Goal: Task Accomplishment & Management: Manage account settings

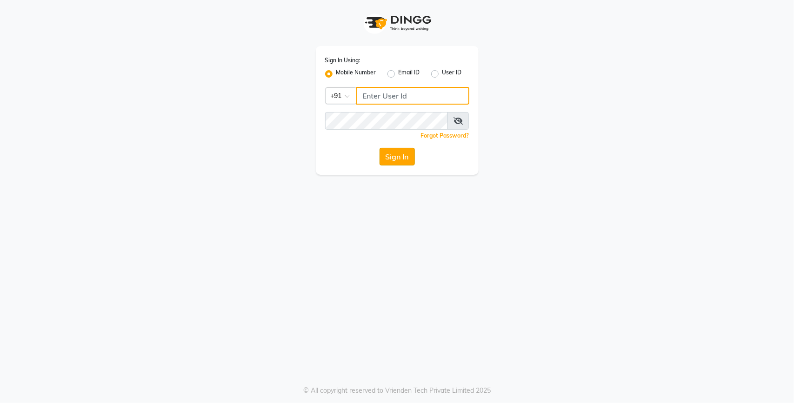
type input "9650565694"
click at [403, 156] on button "Sign In" at bounding box center [396, 157] width 35 height 18
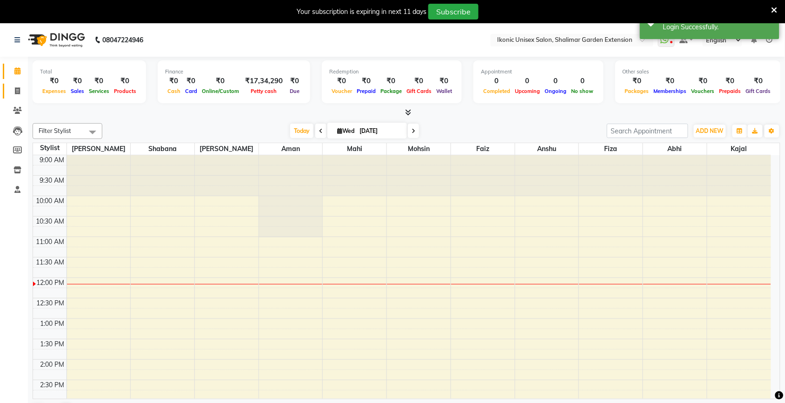
click at [14, 84] on link "Invoice" at bounding box center [14, 91] width 22 height 15
select select "service"
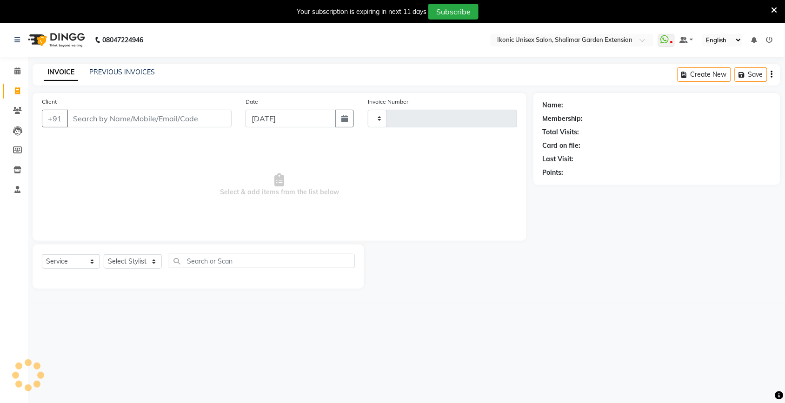
type input "3995"
select select "4931"
click at [87, 120] on input "Client" at bounding box center [149, 119] width 165 height 18
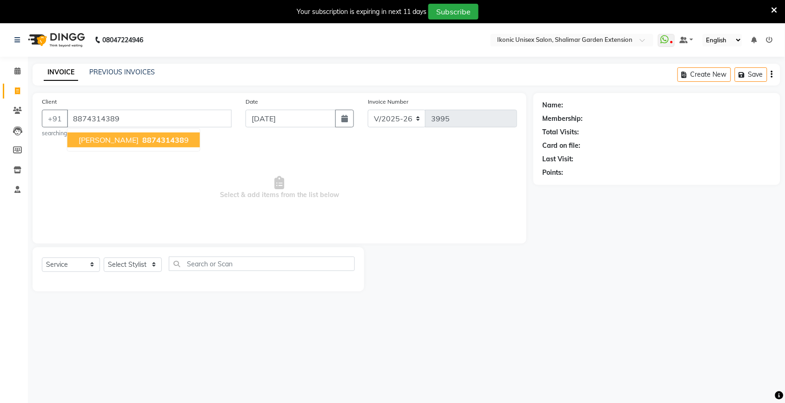
type input "8874314389"
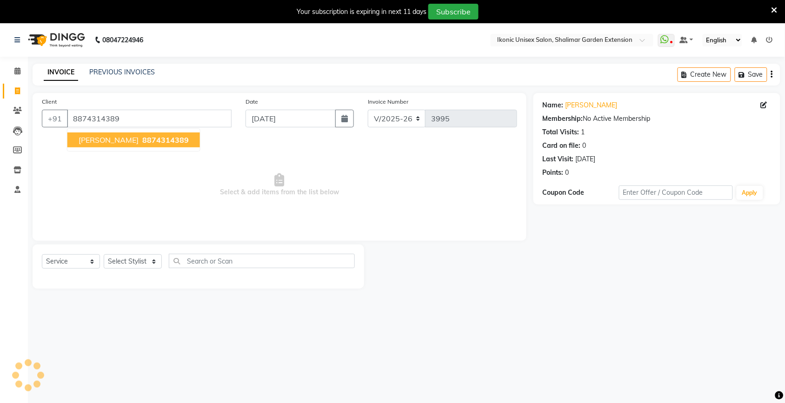
click at [114, 147] on button "[PERSON_NAME] 8874314389" at bounding box center [133, 140] width 133 height 15
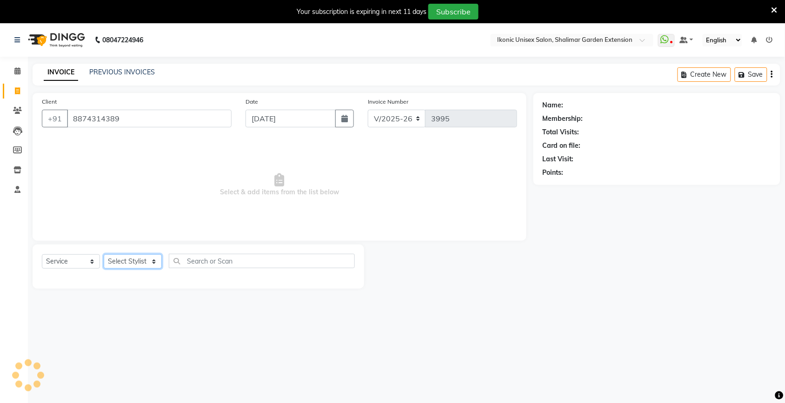
click at [143, 264] on select "Select Stylist [PERSON_NAME] [PERSON_NAME] Fiza Kajal Mahi [PERSON_NAME] [PERSO…" at bounding box center [133, 261] width 58 height 14
select select "60208"
click at [104, 254] on select "Select Stylist [PERSON_NAME] [PERSON_NAME] Fiza Kajal Mahi [PERSON_NAME] [PERSO…" at bounding box center [133, 261] width 58 height 14
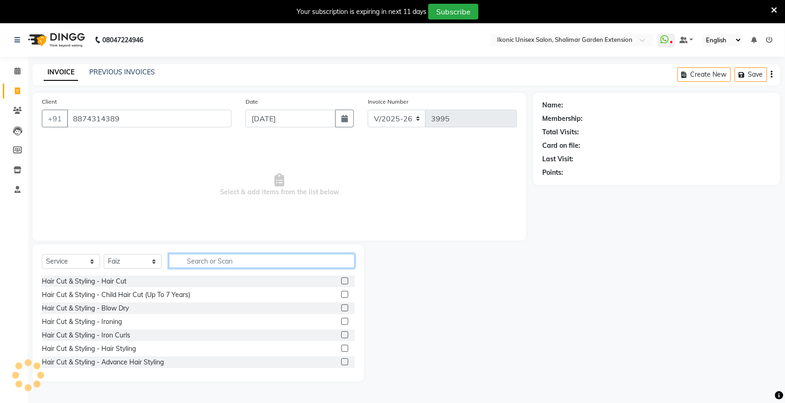
click at [207, 254] on input "text" at bounding box center [262, 261] width 186 height 14
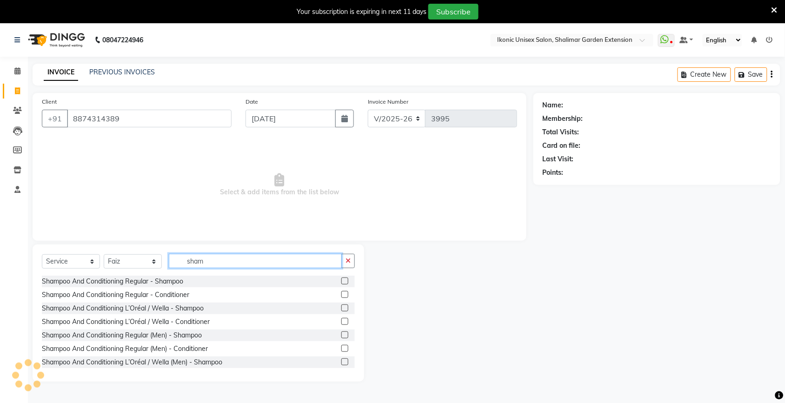
type input "sham"
click at [341, 307] on label at bounding box center [344, 308] width 7 height 7
click at [341, 307] on input "checkbox" at bounding box center [344, 309] width 6 height 6
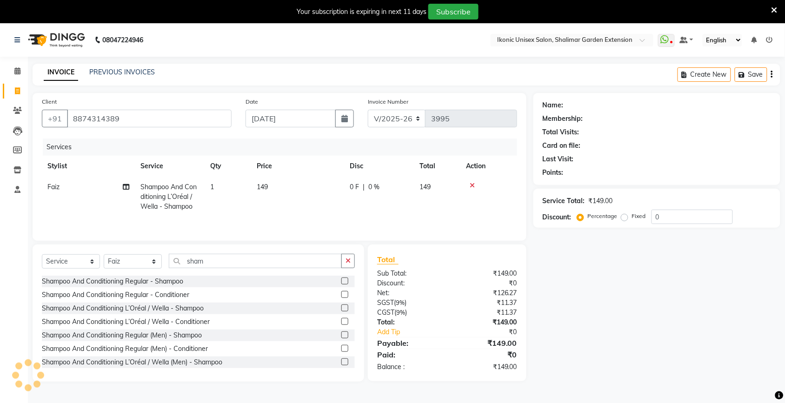
checkbox input "false"
click at [322, 200] on td "149" at bounding box center [297, 197] width 93 height 40
select select "60208"
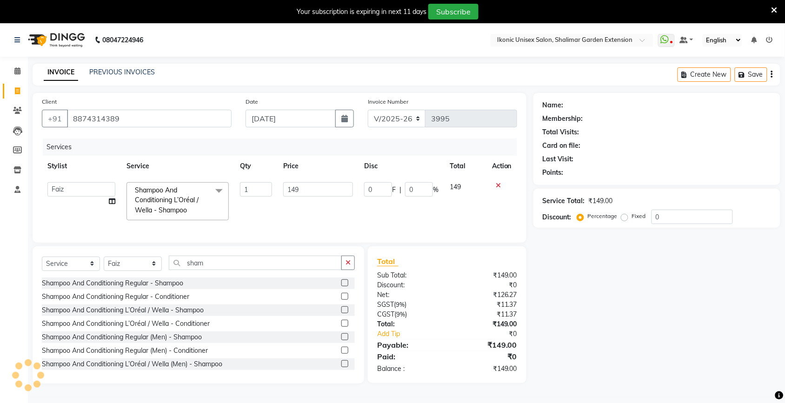
click at [322, 196] on input "149" at bounding box center [318, 189] width 70 height 14
type input "1"
type input "300"
click at [673, 340] on div "Name: Membership: Total Visits: Card on file: Last Visit: Points: Service Total…" at bounding box center [660, 238] width 254 height 291
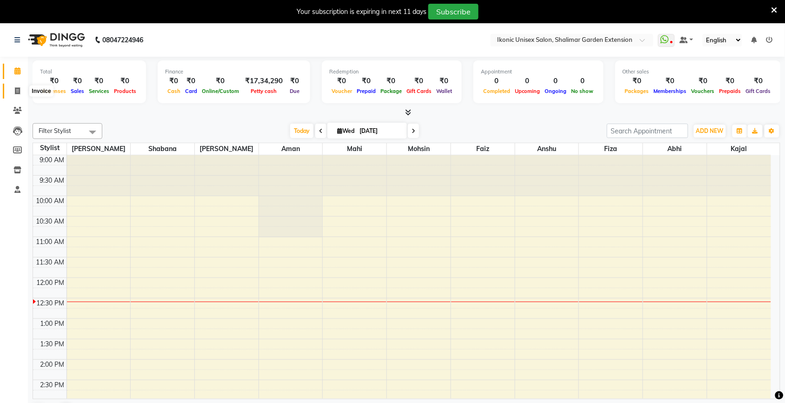
click at [15, 93] on icon at bounding box center [17, 90] width 5 height 7
select select "4931"
select select "service"
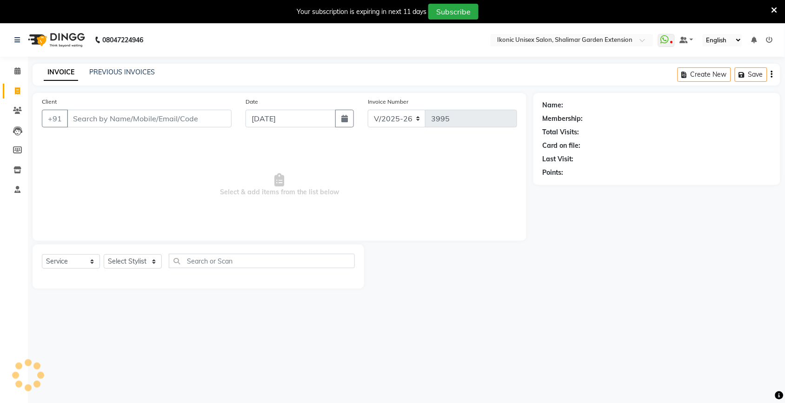
click at [114, 118] on input "Client" at bounding box center [149, 119] width 165 height 18
click at [222, 120] on input "++/+[PHONE_NUMBER]+" at bounding box center [149, 119] width 165 height 18
click at [219, 121] on input "++/+[PHONE_NUMBER]+" at bounding box center [149, 119] width 165 height 18
click at [219, 122] on input "++/+[PHONE_NUMBER]+" at bounding box center [149, 119] width 165 height 18
type input "+"
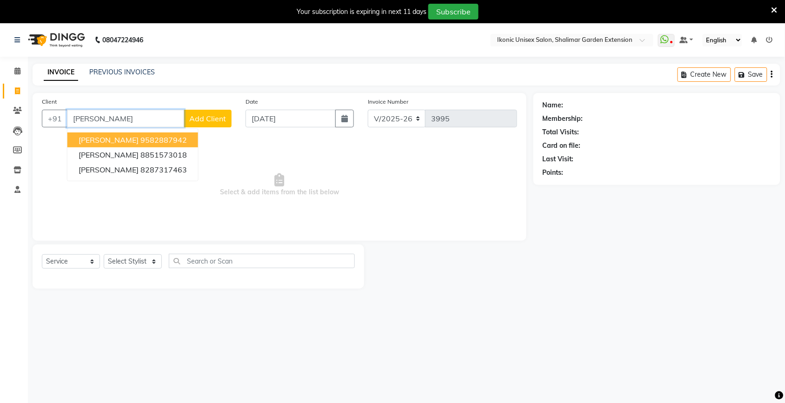
click at [140, 138] on ngb-highlight "9582887942" at bounding box center [163, 139] width 47 height 9
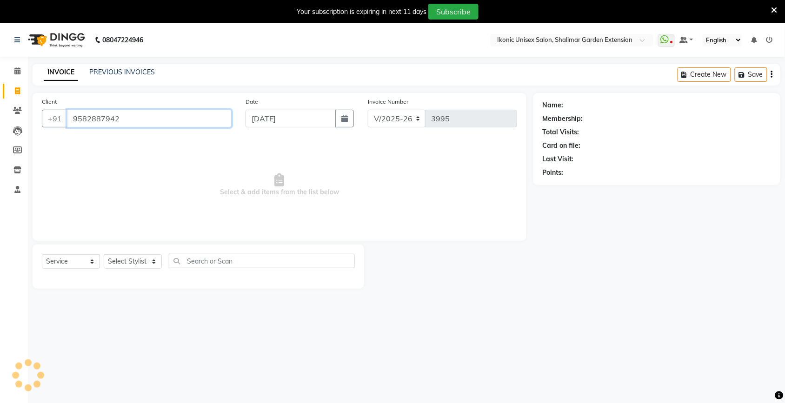
type input "9582887942"
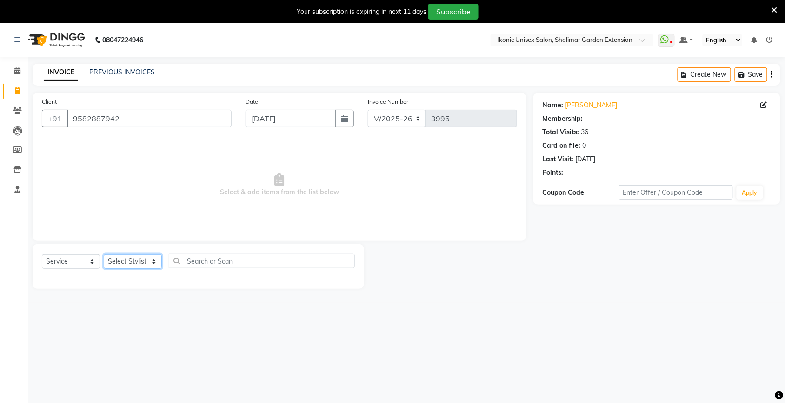
click at [138, 263] on select "Select Stylist [PERSON_NAME] [PERSON_NAME] Fiza Kajal Mahi [PERSON_NAME] [PERSO…" at bounding box center [133, 261] width 58 height 14
select select "30782"
click at [104, 254] on select "Select Stylist [PERSON_NAME] [PERSON_NAME] Fiza Kajal Mahi [PERSON_NAME] [PERSO…" at bounding box center [133, 261] width 58 height 14
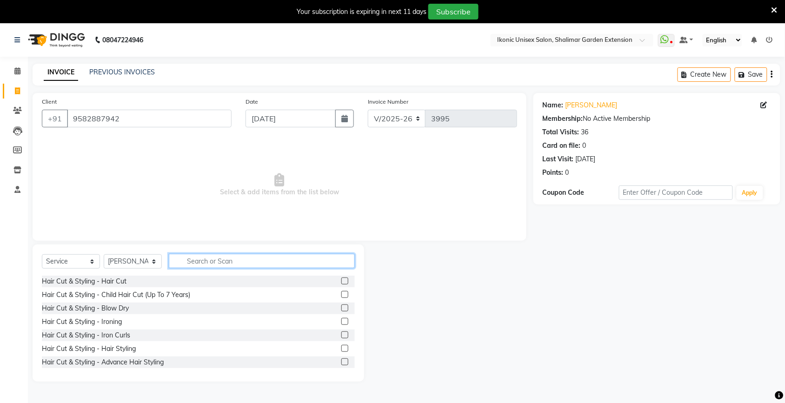
click at [201, 257] on input "text" at bounding box center [262, 261] width 186 height 14
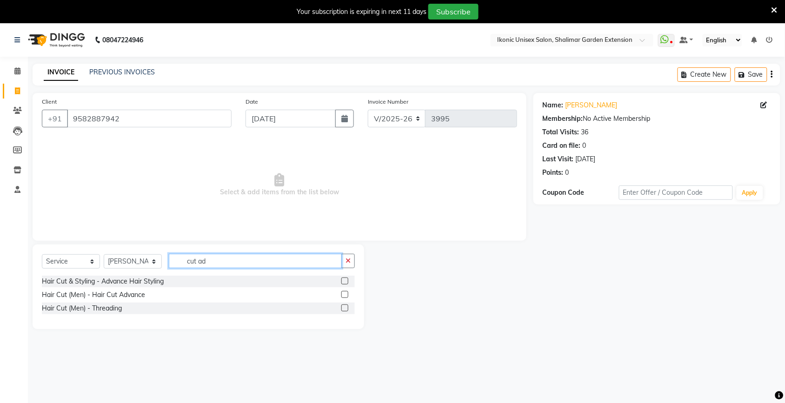
type input "cut ad"
click at [343, 294] on label at bounding box center [344, 294] width 7 height 7
click at [343, 294] on input "checkbox" at bounding box center [344, 295] width 6 height 6
checkbox input "true"
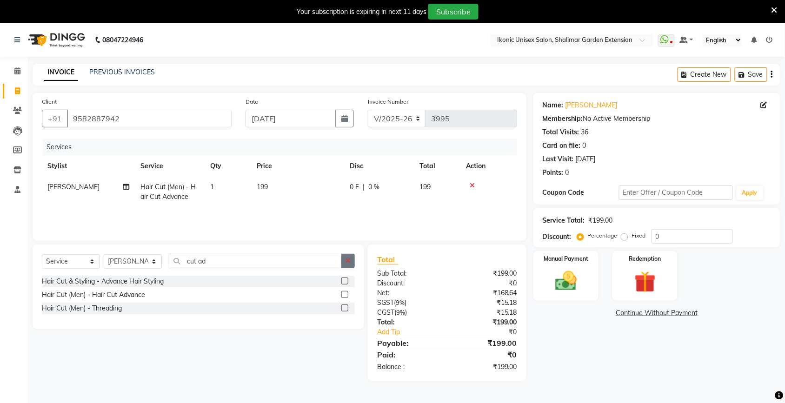
click at [349, 260] on icon "button" at bounding box center [347, 261] width 5 height 7
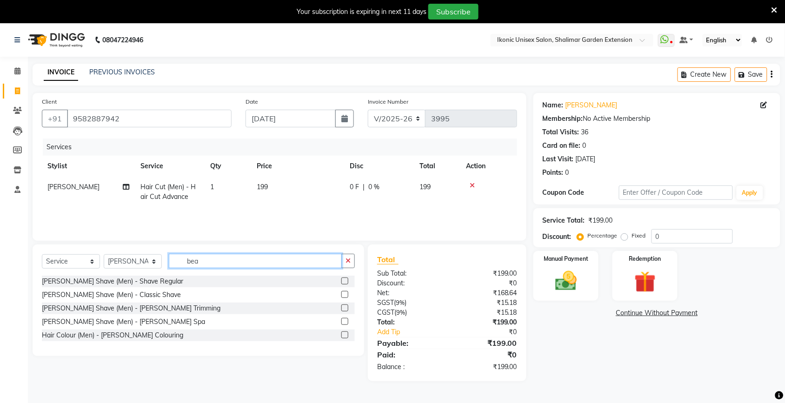
type input "bea"
click at [349, 307] on div at bounding box center [347, 309] width 13 height 12
click at [319, 208] on div "Services Stylist Service Qty Price Disc Total Action Salman Hair Cut (Men) - Ha…" at bounding box center [279, 185] width 475 height 93
click at [343, 306] on label at bounding box center [344, 308] width 7 height 7
click at [343, 306] on input "checkbox" at bounding box center [344, 309] width 6 height 6
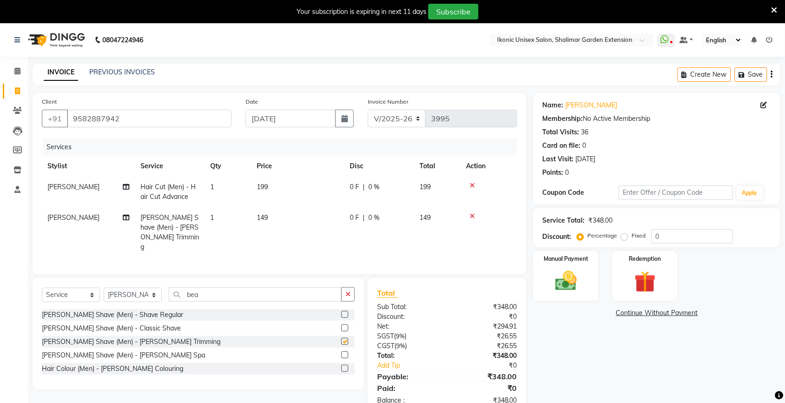
click at [279, 207] on td "149" at bounding box center [297, 232] width 93 height 50
checkbox input "false"
select select "30782"
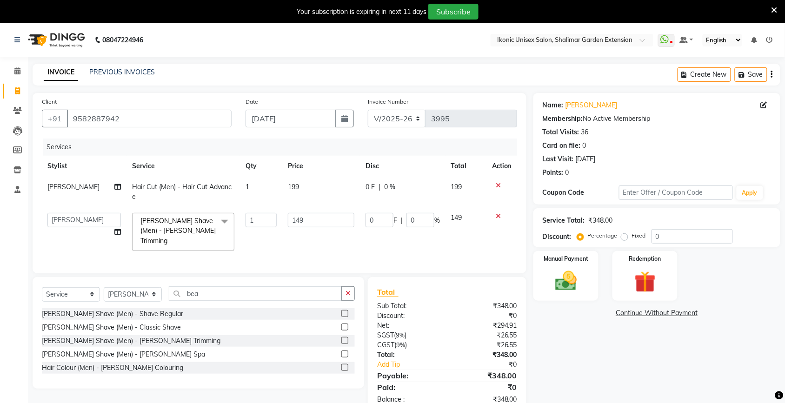
drag, startPoint x: 302, startPoint y: 210, endPoint x: 313, endPoint y: 183, distance: 29.4
click at [302, 208] on td "149" at bounding box center [321, 231] width 78 height 49
click at [314, 186] on td "199" at bounding box center [321, 192] width 78 height 31
select select "30782"
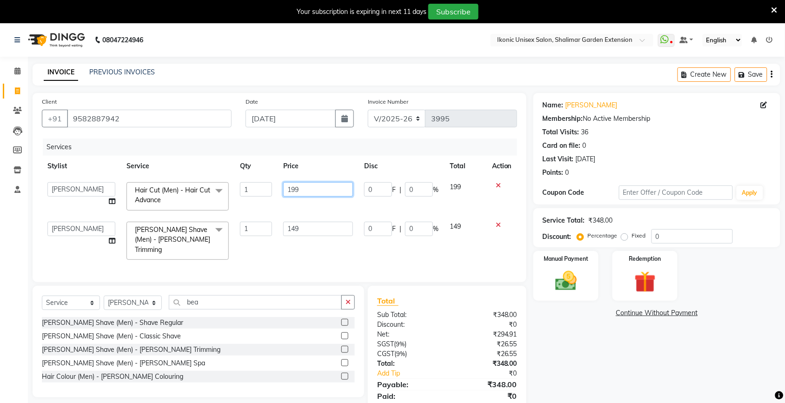
click at [317, 191] on input "199" at bounding box center [318, 189] width 70 height 14
type input "1"
type input "200"
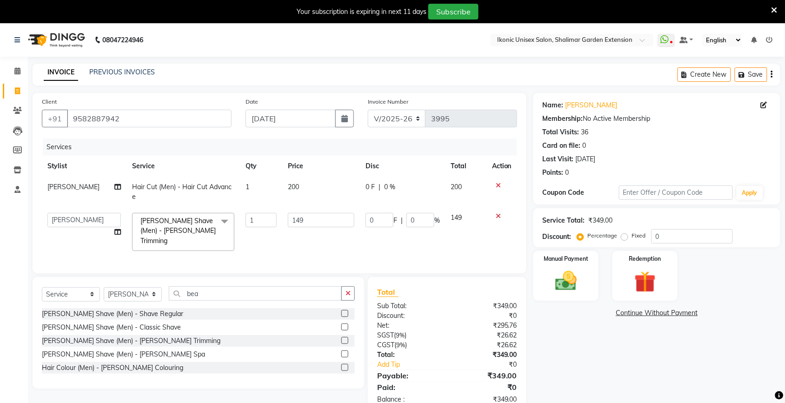
click at [331, 242] on td "149" at bounding box center [321, 231] width 78 height 49
drag, startPoint x: 326, startPoint y: 238, endPoint x: 329, endPoint y: 222, distance: 15.5
click at [326, 236] on td "149" at bounding box center [321, 231] width 78 height 49
drag, startPoint x: 329, startPoint y: 222, endPoint x: 324, endPoint y: 226, distance: 6.3
click at [328, 226] on input "149" at bounding box center [321, 220] width 66 height 14
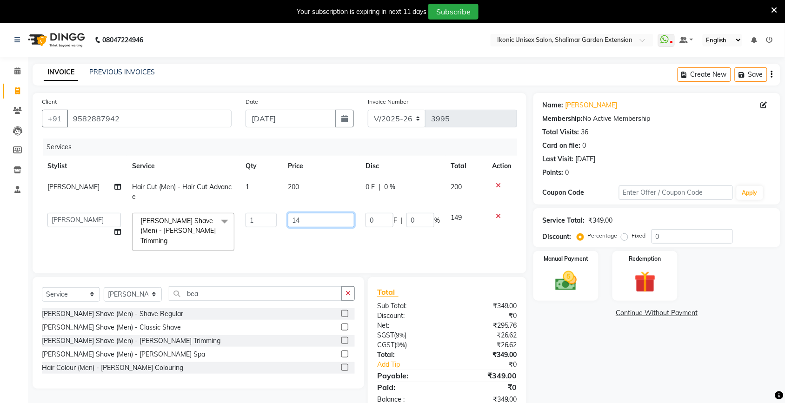
type input "1"
type input "150"
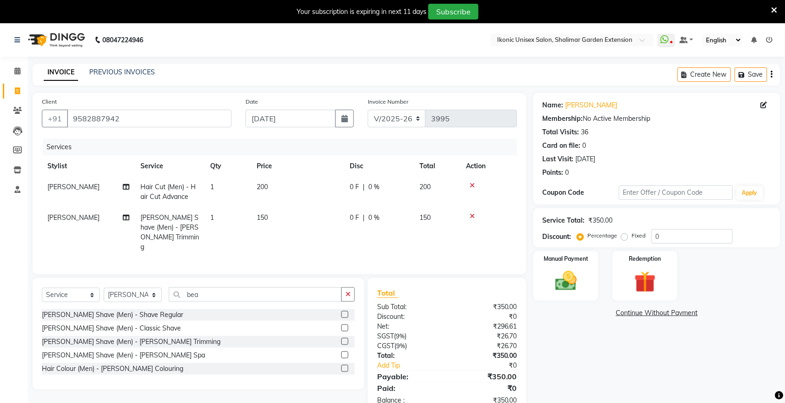
drag, startPoint x: 607, startPoint y: 368, endPoint x: 587, endPoint y: 350, distance: 26.7
click at [606, 368] on div "Name: [PERSON_NAME] Membership: No Active Membership Total Visits: 36 Card on f…" at bounding box center [660, 254] width 254 height 322
drag, startPoint x: 584, startPoint y: 288, endPoint x: 589, endPoint y: 298, distance: 11.0
click at [584, 287] on img at bounding box center [566, 281] width 36 height 26
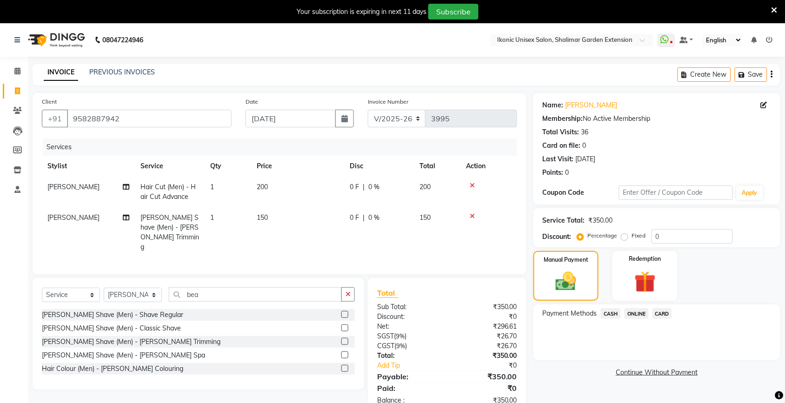
drag, startPoint x: 631, startPoint y: 310, endPoint x: 656, endPoint y: 322, distance: 28.1
click at [632, 310] on span "ONLINE" at bounding box center [636, 313] width 24 height 11
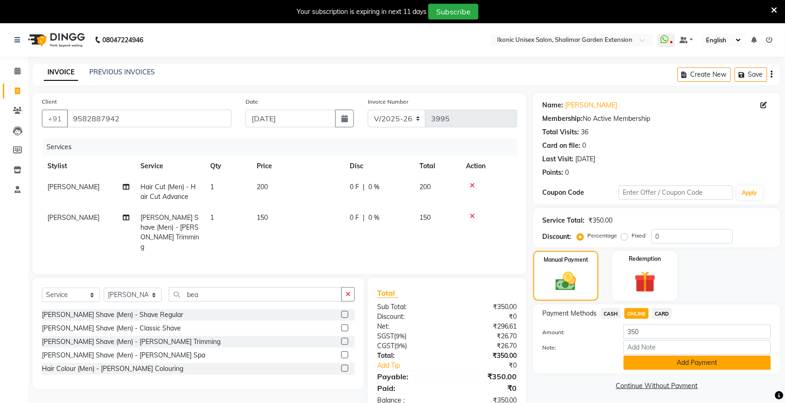
click at [657, 360] on button "Add Payment" at bounding box center [697, 363] width 147 height 14
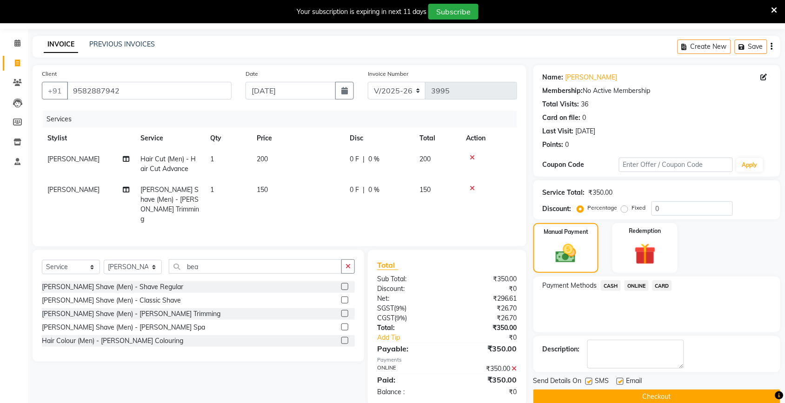
scroll to position [43, 0]
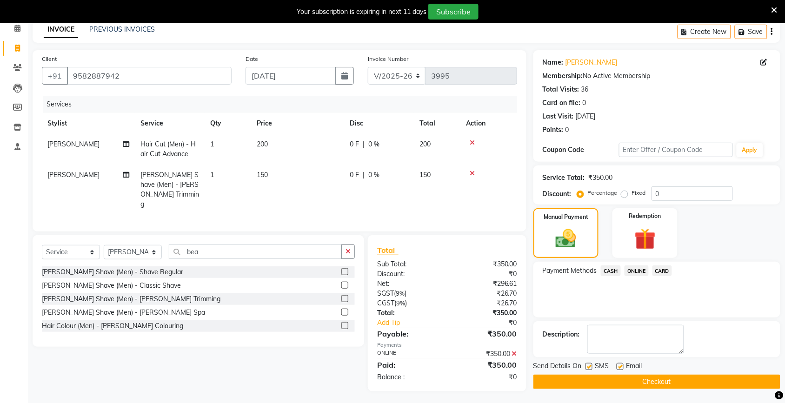
click at [640, 382] on button "Checkout" at bounding box center [656, 382] width 247 height 14
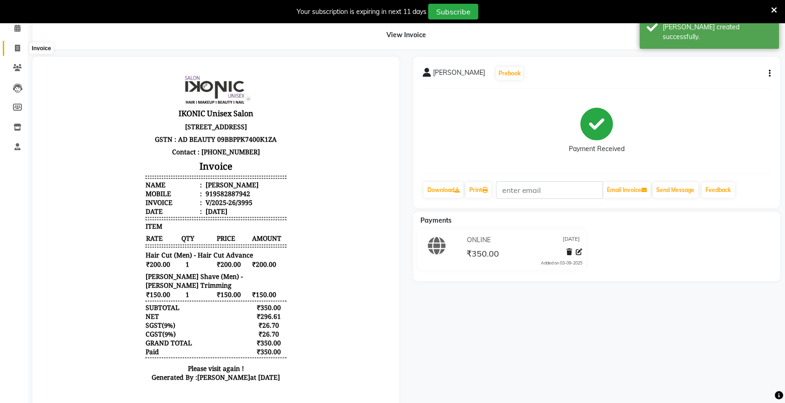
click at [17, 47] on icon at bounding box center [17, 48] width 5 height 7
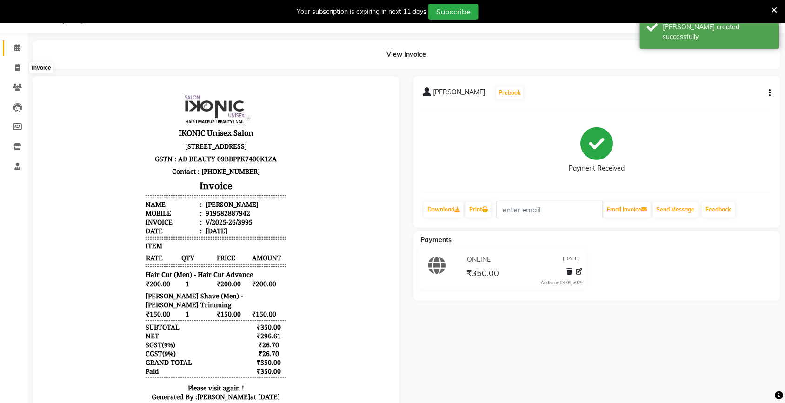
select select "service"
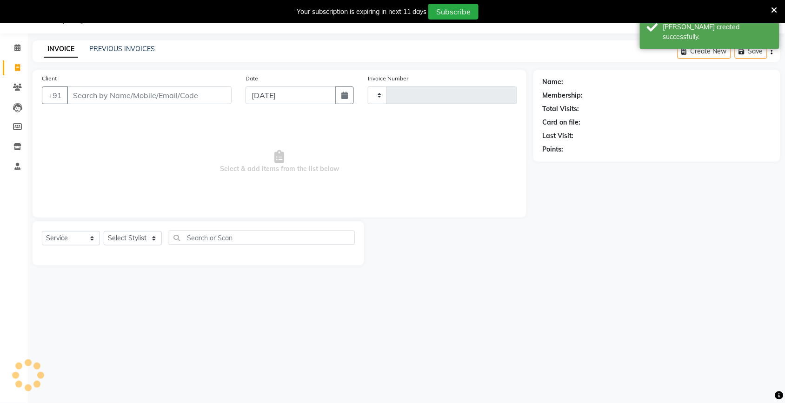
type input "3996"
select select "4931"
click at [93, 101] on input "Client" at bounding box center [149, 95] width 165 height 18
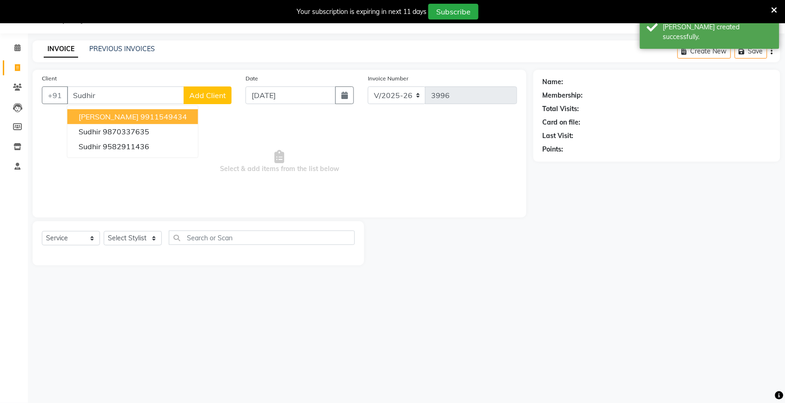
click at [103, 114] on span "[PERSON_NAME]" at bounding box center [109, 116] width 60 height 9
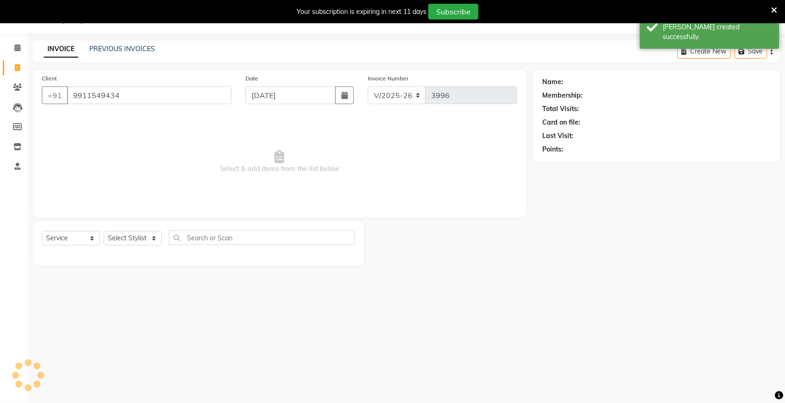
type input "9911549434"
click at [126, 242] on select "Select Stylist [PERSON_NAME] [PERSON_NAME] Fiza Kajal Mahi [PERSON_NAME] [PERSO…" at bounding box center [133, 238] width 58 height 14
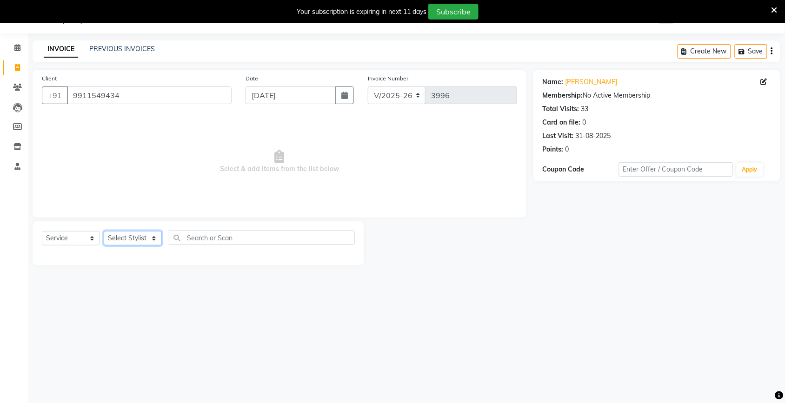
select select "82054"
click at [104, 231] on select "Select Stylist [PERSON_NAME] [PERSON_NAME] Fiza Kajal Mahi [PERSON_NAME] [PERSO…" at bounding box center [133, 238] width 58 height 14
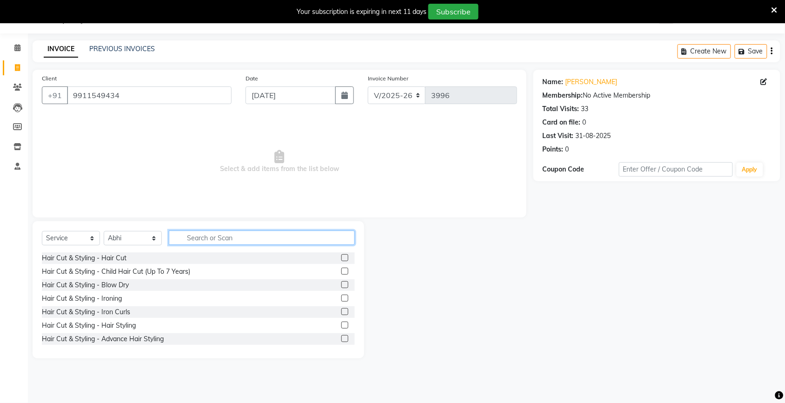
click at [251, 239] on input "text" at bounding box center [262, 238] width 186 height 14
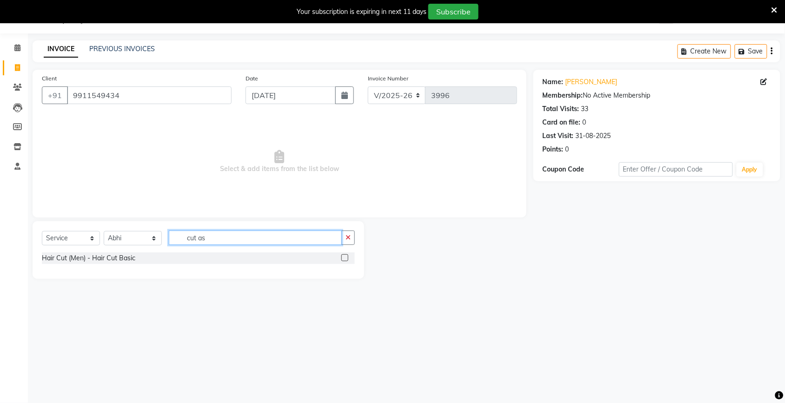
type input "cut as"
click at [343, 259] on label at bounding box center [344, 257] width 7 height 7
click at [343, 259] on input "checkbox" at bounding box center [344, 258] width 6 height 6
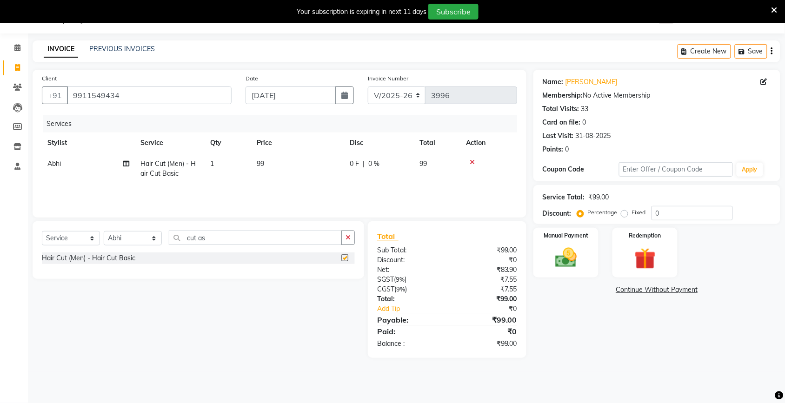
click at [270, 187] on div "Services Stylist Service Qty Price Disc Total Action Abhi Hair Cut (Men) - Hair…" at bounding box center [279, 161] width 475 height 93
checkbox input "false"
click at [252, 175] on td "99" at bounding box center [297, 168] width 93 height 31
click at [250, 167] on input "1" at bounding box center [256, 166] width 32 height 14
type input "2"
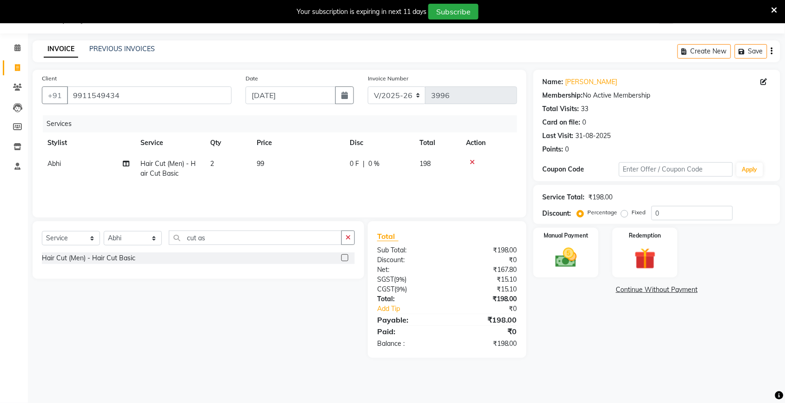
click at [300, 185] on div "Services Stylist Service Qty Price Disc Total Action Abhi Hair Cut (Men) - Hair…" at bounding box center [279, 161] width 475 height 93
click at [314, 173] on td "99" at bounding box center [297, 168] width 93 height 31
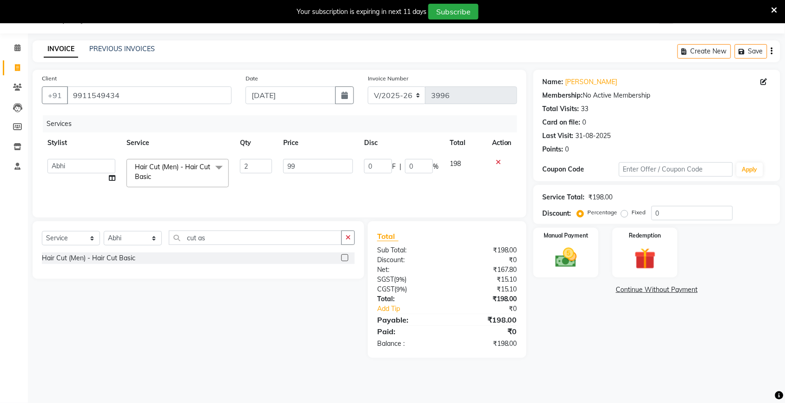
click at [314, 167] on input "99" at bounding box center [318, 166] width 70 height 14
type input "9"
type input "100"
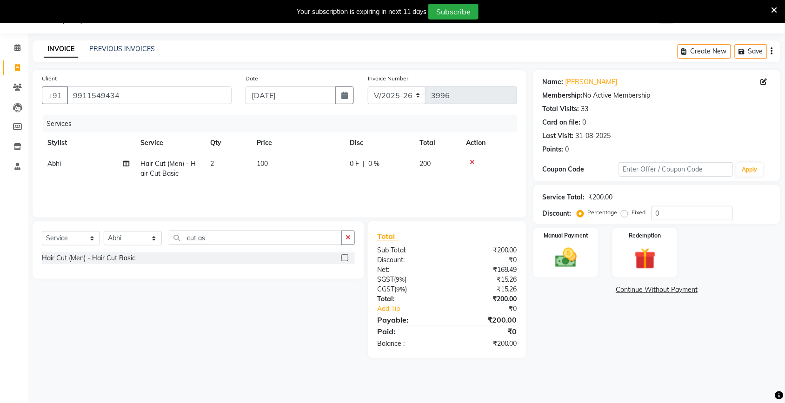
click at [593, 348] on div "Name: [PERSON_NAME] Membership: No Active Membership Total Visits: 33 Card on f…" at bounding box center [660, 214] width 254 height 288
click at [578, 227] on div "Manual Payment" at bounding box center [566, 253] width 68 height 52
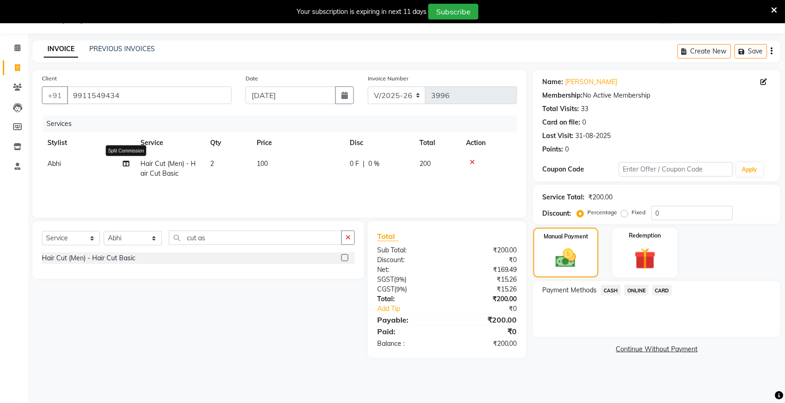
click at [124, 161] on icon at bounding box center [126, 163] width 7 height 7
select select "82054"
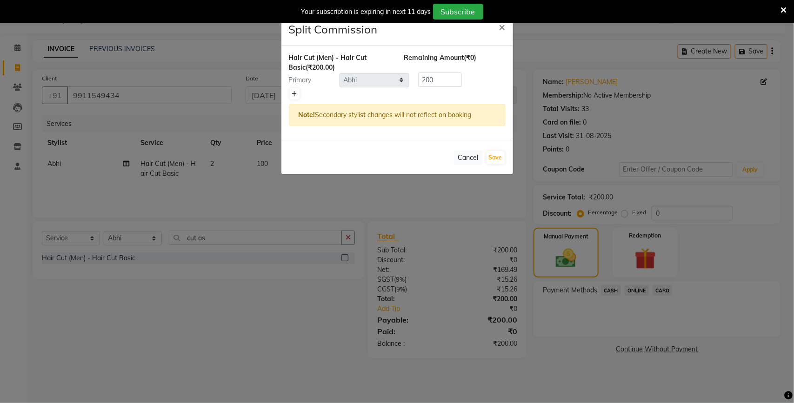
click at [296, 98] on link at bounding box center [295, 93] width 10 height 11
type input "100"
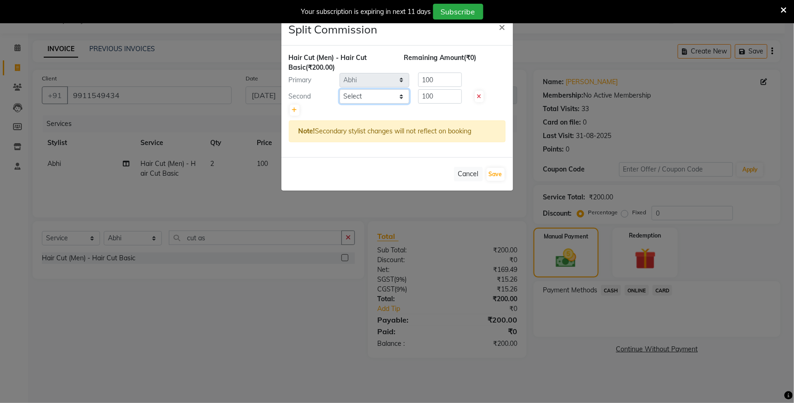
click at [370, 96] on select "Select [PERSON_NAME] [PERSON_NAME] Fiza Kajal Mahi [PERSON_NAME] [PERSON_NAME] …" at bounding box center [374, 96] width 70 height 14
select select "60208"
click at [339, 89] on select "Select [PERSON_NAME] [PERSON_NAME] Fiza Kajal Mahi [PERSON_NAME] [PERSON_NAME] …" at bounding box center [374, 96] width 70 height 14
click at [498, 171] on button "Save" at bounding box center [495, 174] width 18 height 13
select select "Select"
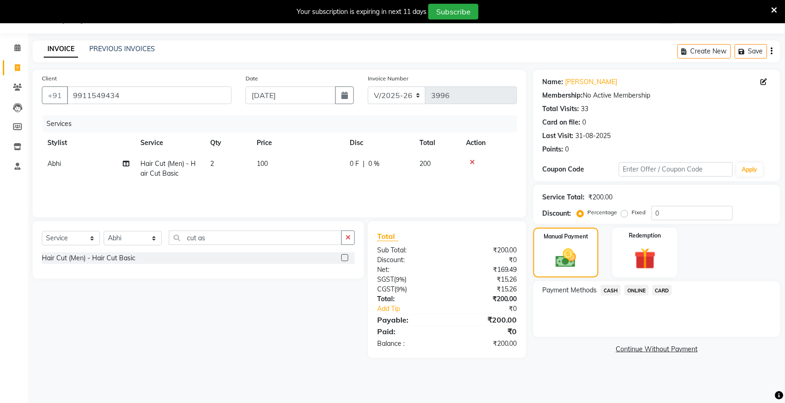
click at [641, 288] on span "ONLINE" at bounding box center [636, 290] width 24 height 11
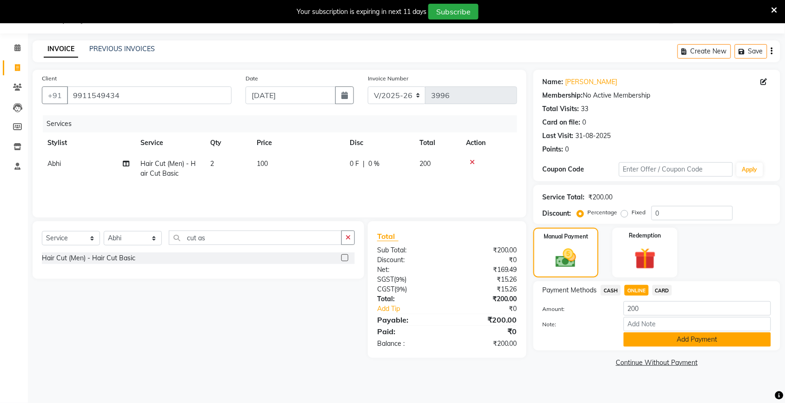
click at [639, 342] on button "Add Payment" at bounding box center [697, 339] width 147 height 14
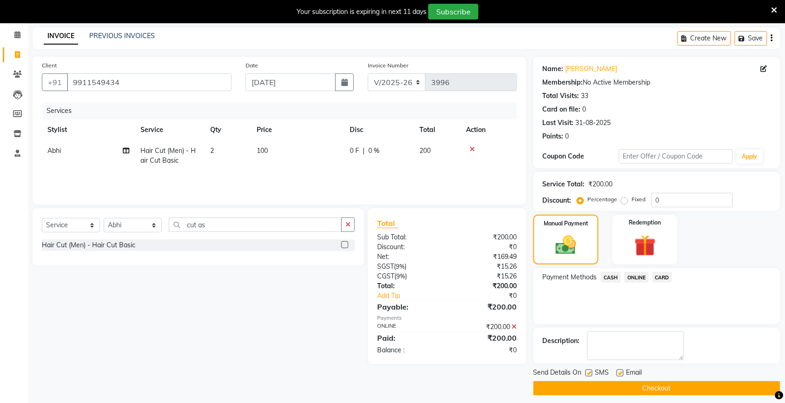
scroll to position [43, 0]
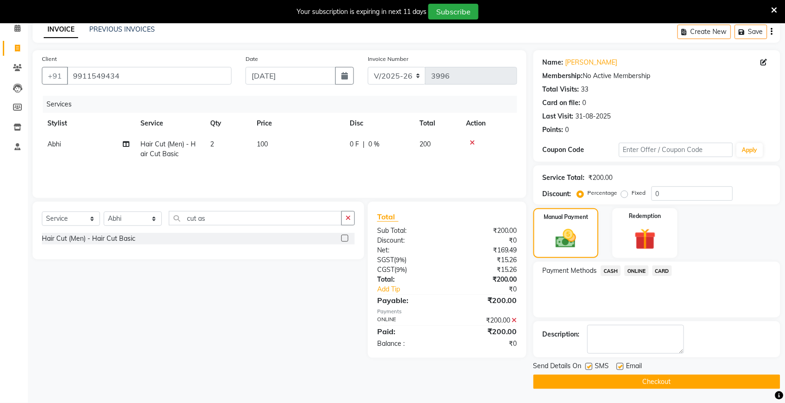
click at [607, 387] on button "Checkout" at bounding box center [656, 382] width 247 height 14
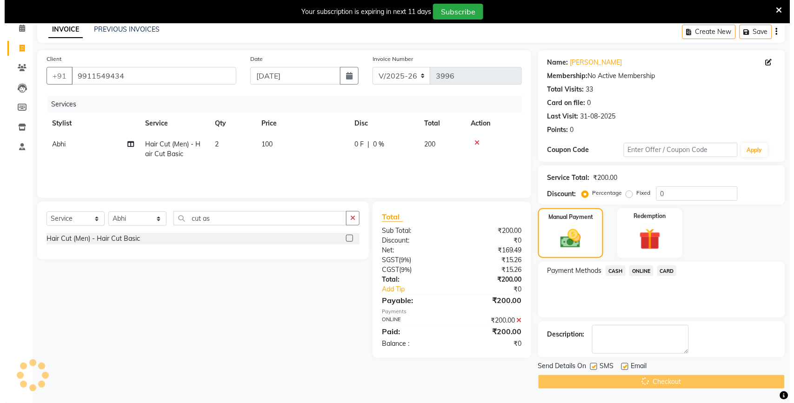
scroll to position [23, 0]
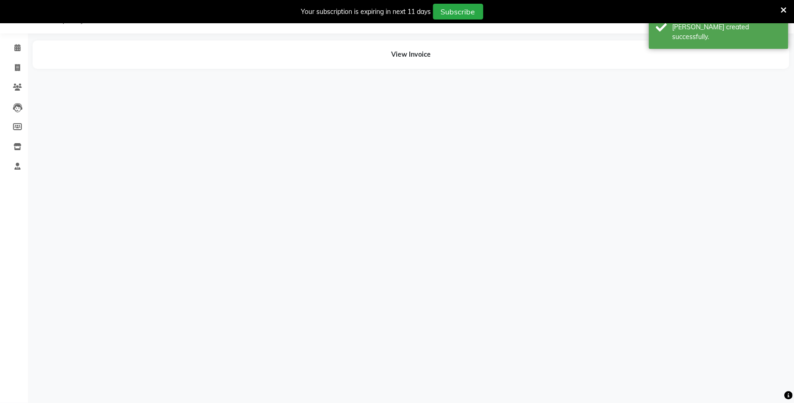
select select "82054"
select select "60208"
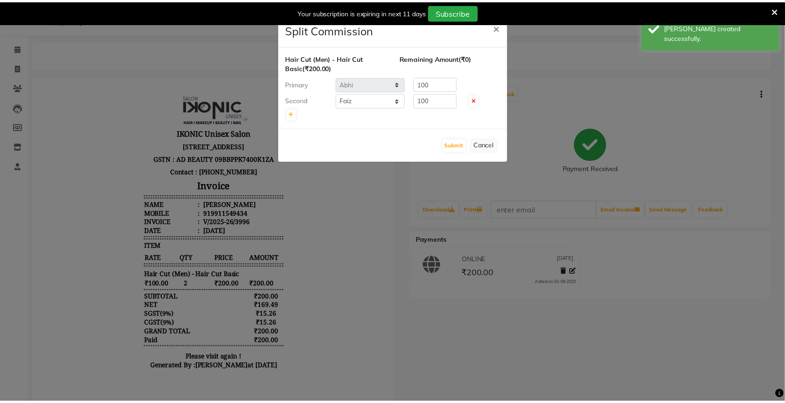
scroll to position [0, 0]
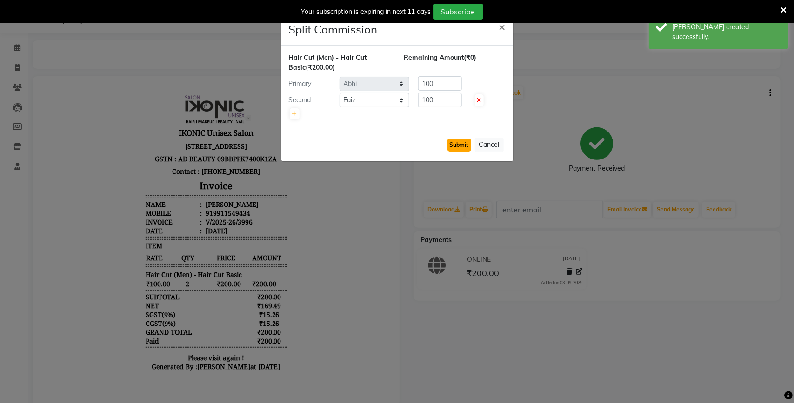
click at [457, 150] on button "Submit" at bounding box center [459, 145] width 24 height 13
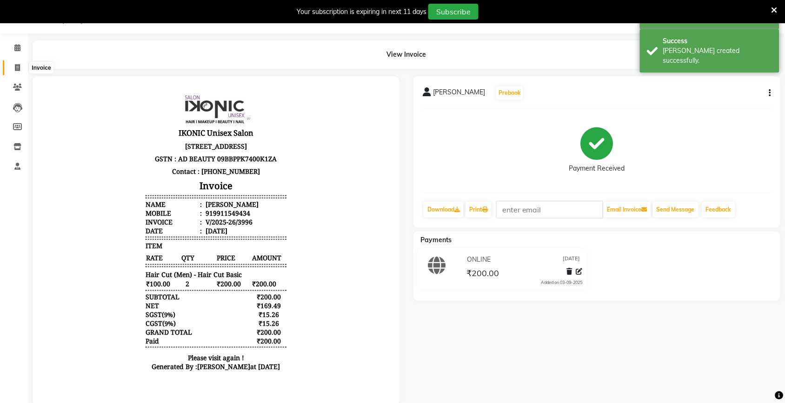
click at [11, 68] on span at bounding box center [17, 68] width 16 height 11
select select "service"
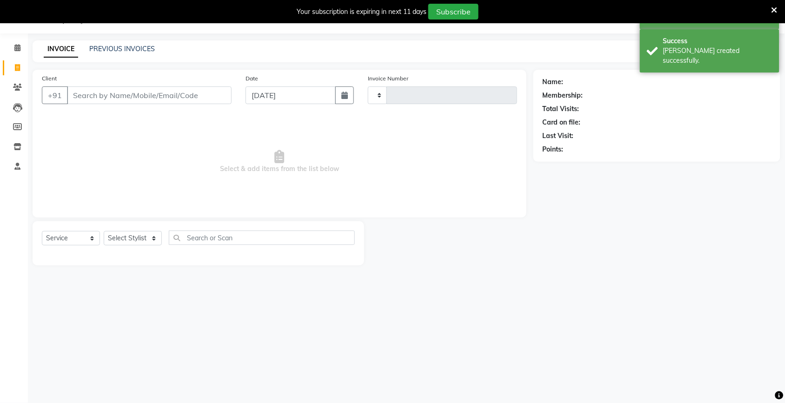
type input "3997"
select select "4931"
click at [104, 93] on input "Client" at bounding box center [149, 95] width 165 height 18
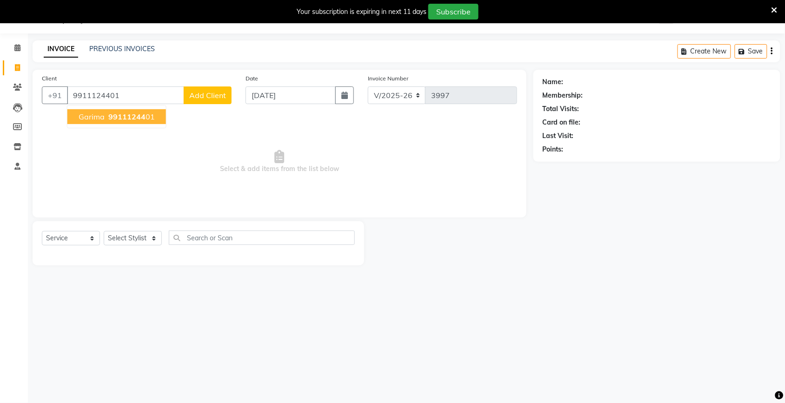
type input "9911124401"
click at [303, 180] on span "Select & add items from the list below" at bounding box center [279, 161] width 475 height 93
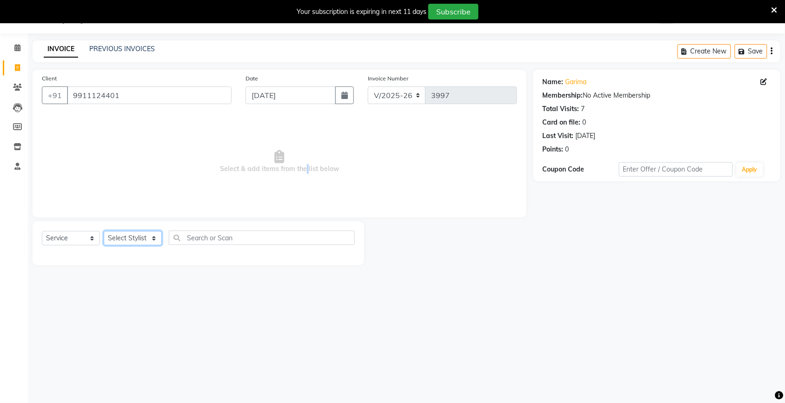
click at [126, 238] on select "Select Stylist [PERSON_NAME] [PERSON_NAME] Fiza Kajal Mahi [PERSON_NAME] [PERSO…" at bounding box center [133, 238] width 58 height 14
select select "30786"
click at [104, 231] on select "Select Stylist [PERSON_NAME] [PERSON_NAME] Fiza Kajal Mahi [PERSON_NAME] [PERSO…" at bounding box center [133, 238] width 58 height 14
click at [129, 210] on div "Client [PHONE_NUMBER] Date [DATE] Invoice Number V/2025 V/[PHONE_NUMBER] Select…" at bounding box center [280, 144] width 494 height 148
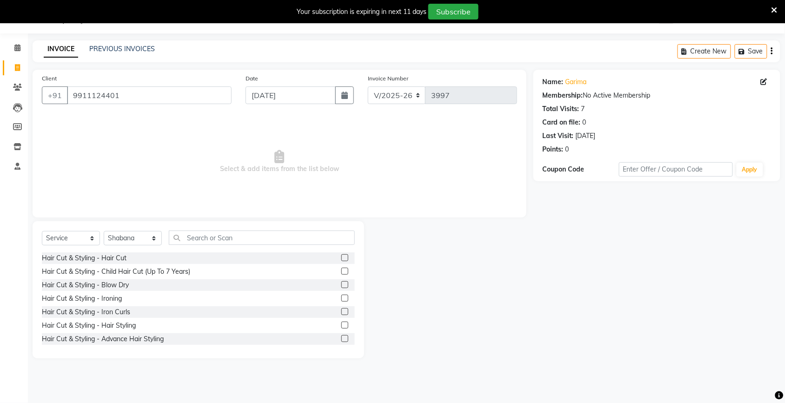
click at [219, 229] on div "Select Service Product Membership Package Voucher Prepaid Gift Card Select Styl…" at bounding box center [199, 289] width 332 height 137
click at [221, 231] on input "text" at bounding box center [262, 238] width 186 height 14
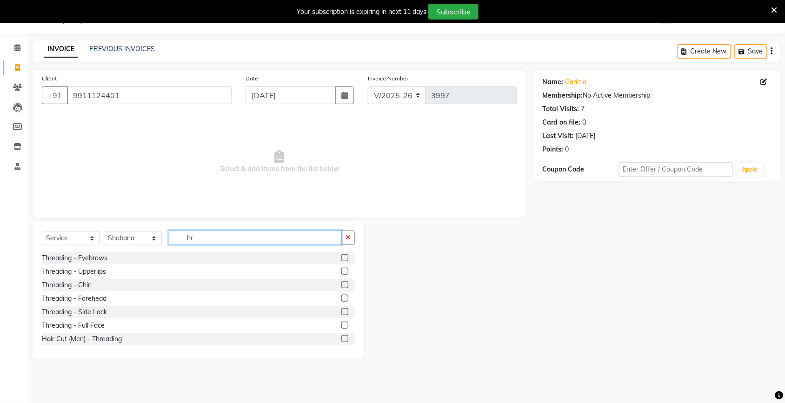
type input "hr"
click at [341, 256] on label at bounding box center [344, 257] width 7 height 7
click at [341, 256] on input "checkbox" at bounding box center [344, 258] width 6 height 6
checkbox input "true"
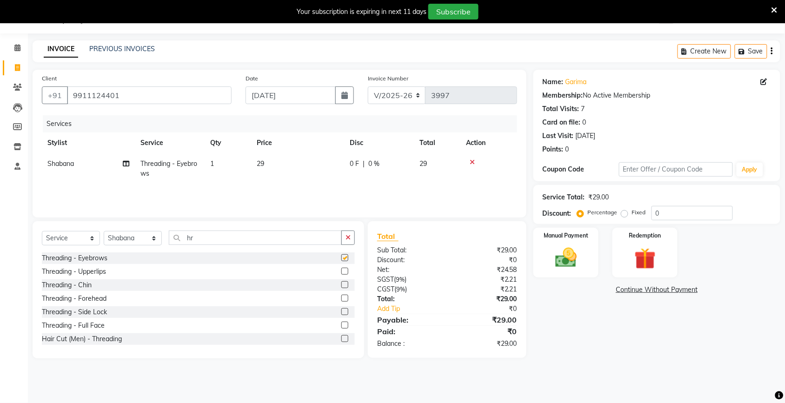
click at [300, 178] on td "29" at bounding box center [297, 168] width 93 height 31
select select "30786"
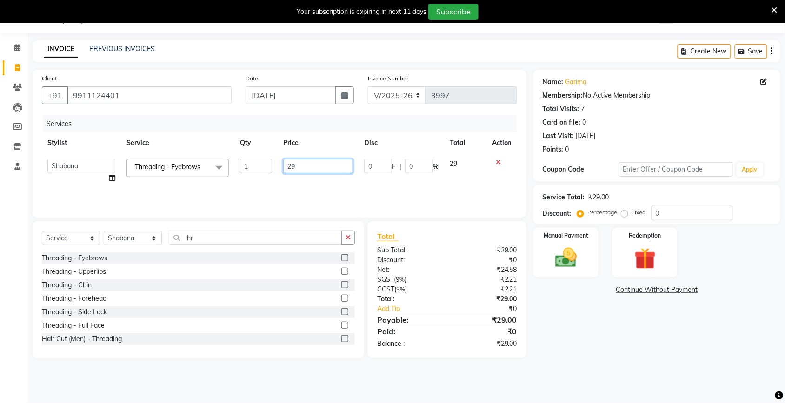
checkbox input "false"
click at [309, 170] on input "29" at bounding box center [318, 166] width 70 height 14
type input "2"
type input "60"
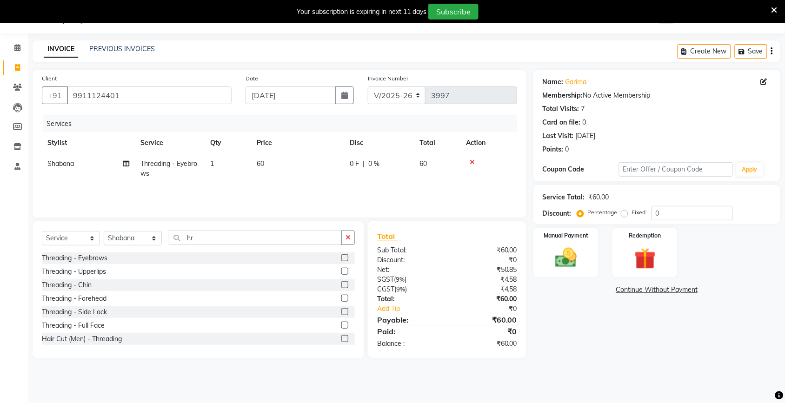
click at [554, 333] on div "Name: [PERSON_NAME] Membership: No Active Membership Total Visits: 7 Card on fi…" at bounding box center [660, 214] width 254 height 289
click at [580, 259] on img at bounding box center [566, 258] width 36 height 26
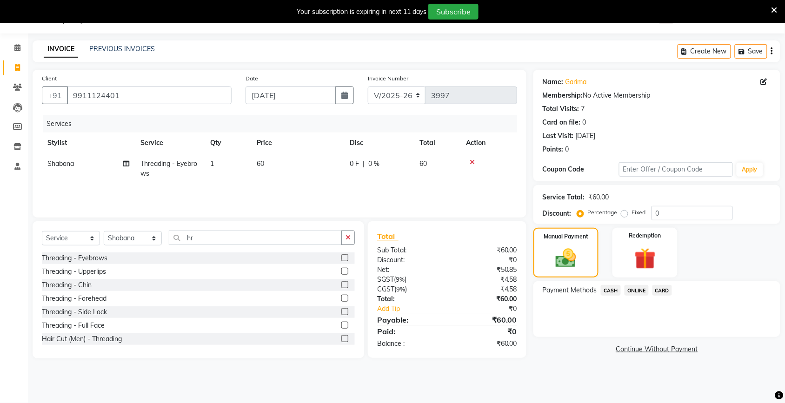
click at [629, 289] on span "ONLINE" at bounding box center [636, 290] width 24 height 11
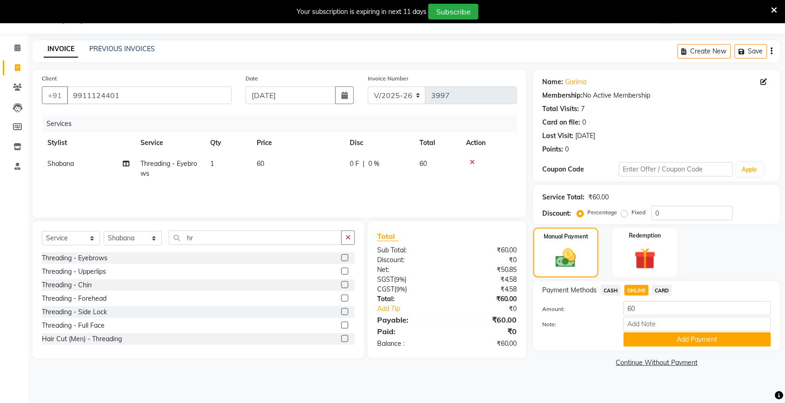
click at [607, 290] on span "CASH" at bounding box center [611, 290] width 20 height 11
click at [643, 343] on button "Add Payment" at bounding box center [697, 339] width 147 height 14
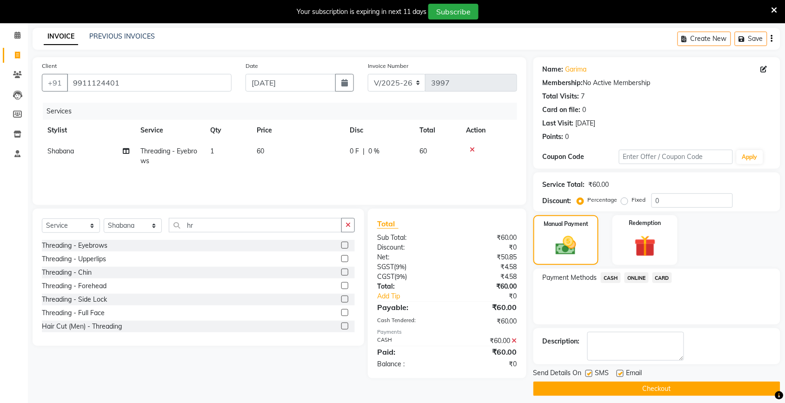
scroll to position [43, 0]
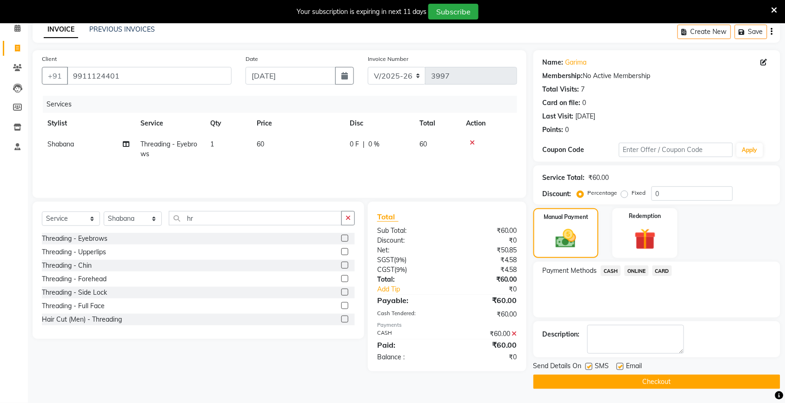
click at [638, 386] on button "Checkout" at bounding box center [656, 382] width 247 height 14
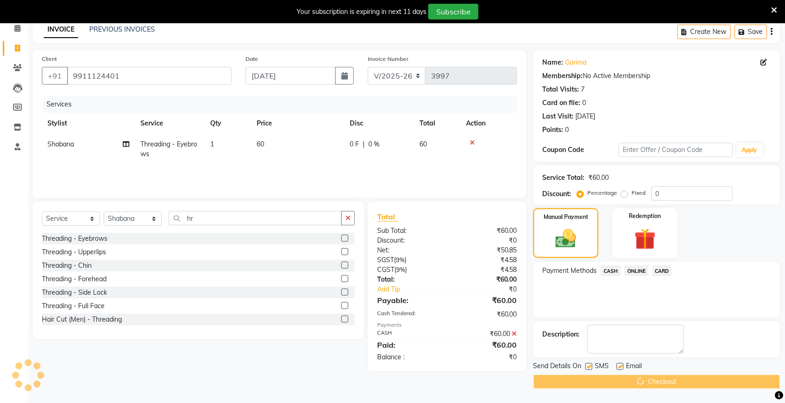
scroll to position [23, 0]
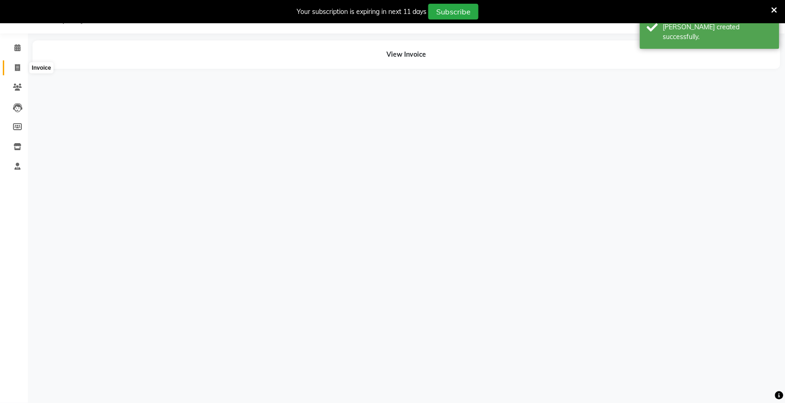
click at [17, 72] on span at bounding box center [17, 68] width 16 height 11
select select "service"
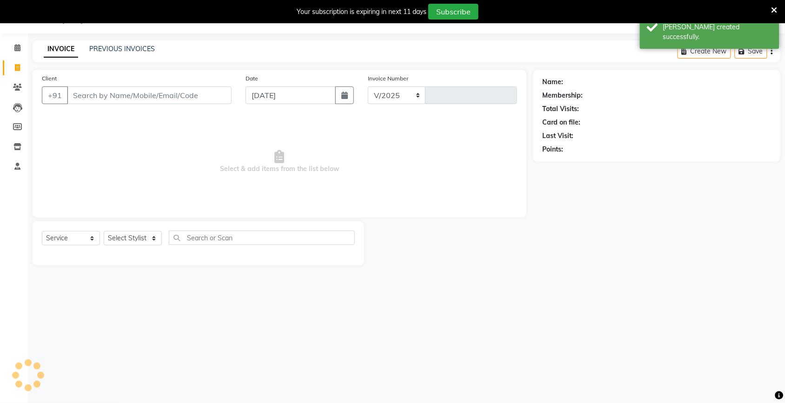
select select "4931"
type input "3998"
click at [99, 103] on input "Client" at bounding box center [149, 95] width 165 height 18
click at [99, 99] on input "Client" at bounding box center [149, 95] width 165 height 18
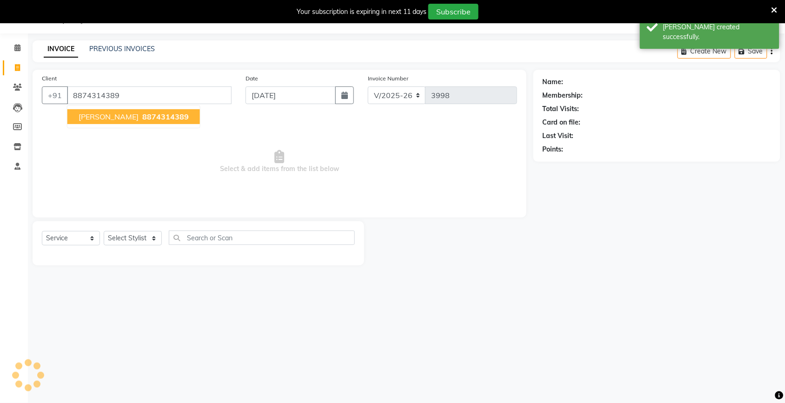
type input "8874314389"
click at [307, 156] on span "Select & add items from the list below" at bounding box center [279, 161] width 475 height 93
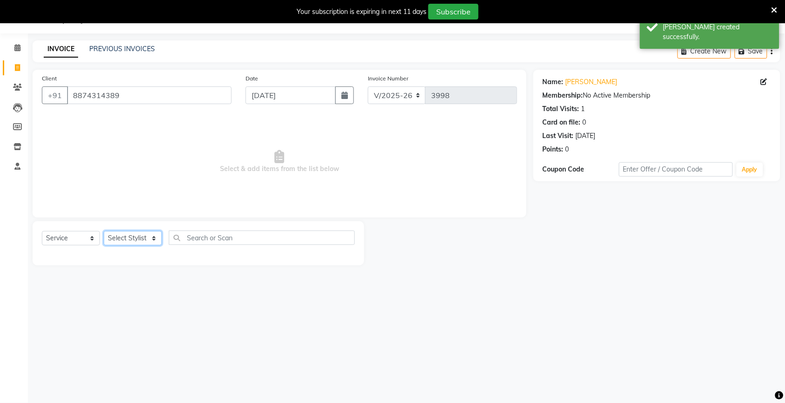
click at [141, 240] on select "Select Stylist [PERSON_NAME] [PERSON_NAME] Fiza Kajal Mahi [PERSON_NAME] [PERSO…" at bounding box center [133, 238] width 58 height 14
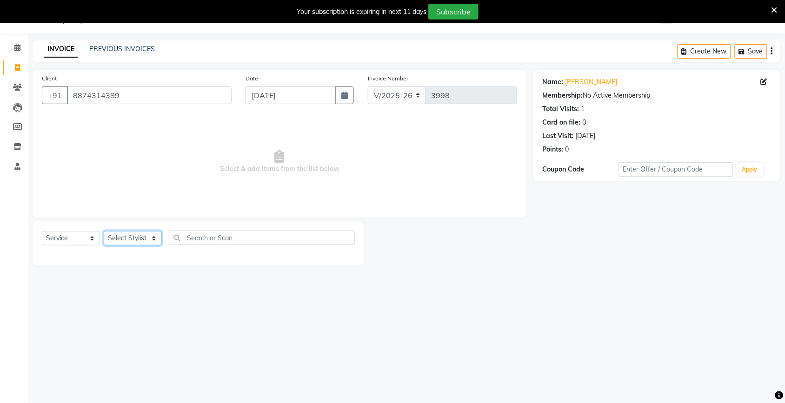
select select "60208"
click at [104, 231] on select "Select Stylist [PERSON_NAME] [PERSON_NAME] Fiza Kajal Mahi [PERSON_NAME] [PERSO…" at bounding box center [133, 238] width 58 height 14
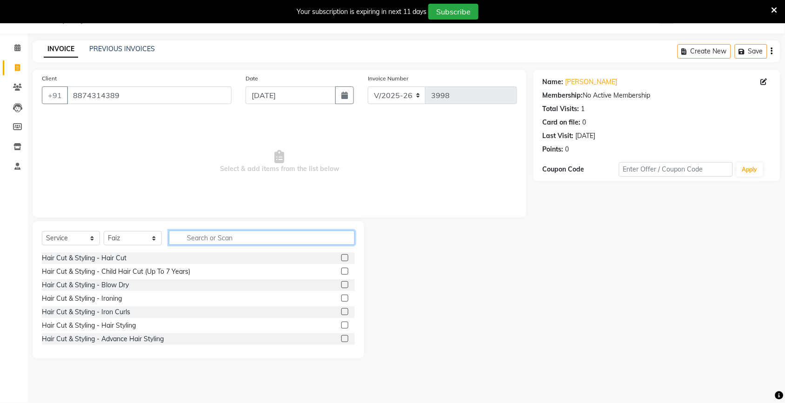
click at [249, 236] on input "text" at bounding box center [262, 238] width 186 height 14
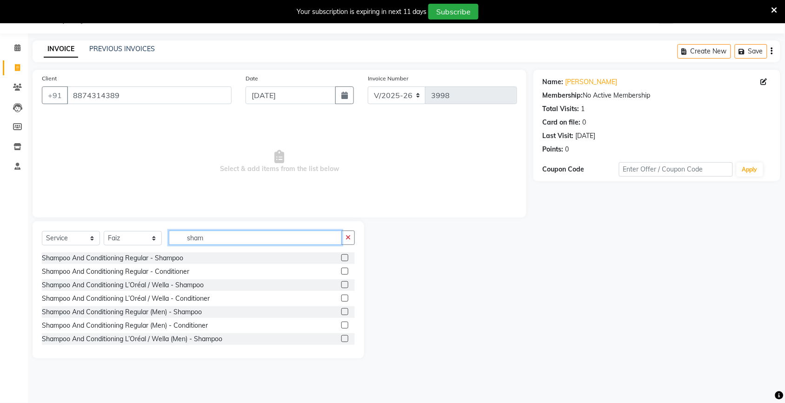
type input "sham"
click at [341, 284] on label at bounding box center [344, 284] width 7 height 7
click at [341, 284] on input "checkbox" at bounding box center [344, 285] width 6 height 6
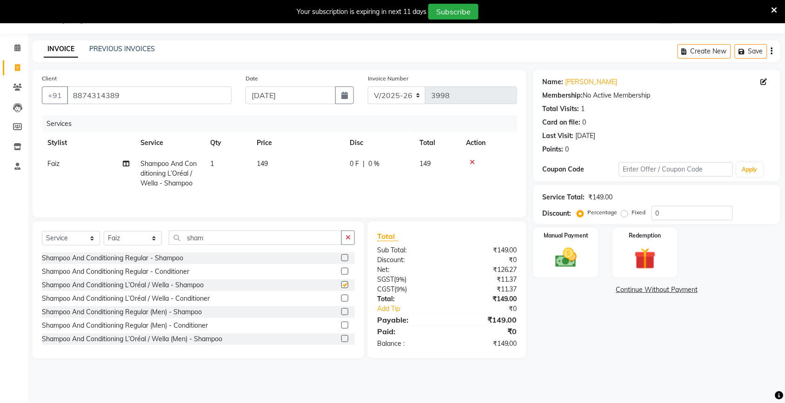
click at [279, 163] on td "149" at bounding box center [297, 173] width 93 height 40
checkbox input "false"
select select "60208"
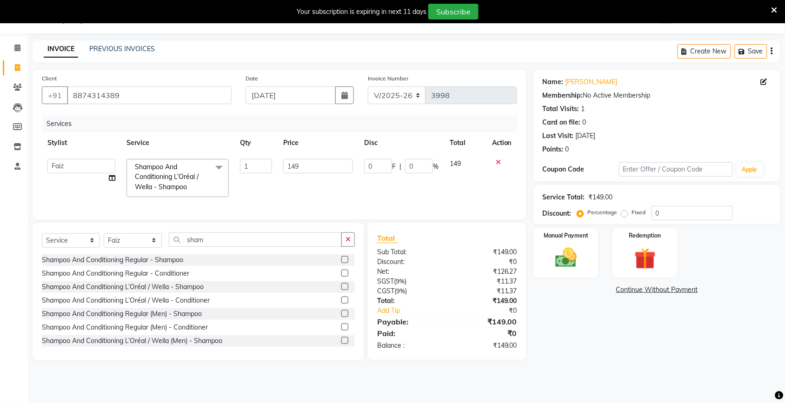
click at [291, 161] on input "149" at bounding box center [318, 166] width 70 height 14
click at [335, 163] on input "149" at bounding box center [318, 166] width 70 height 14
type input "1"
type input "300"
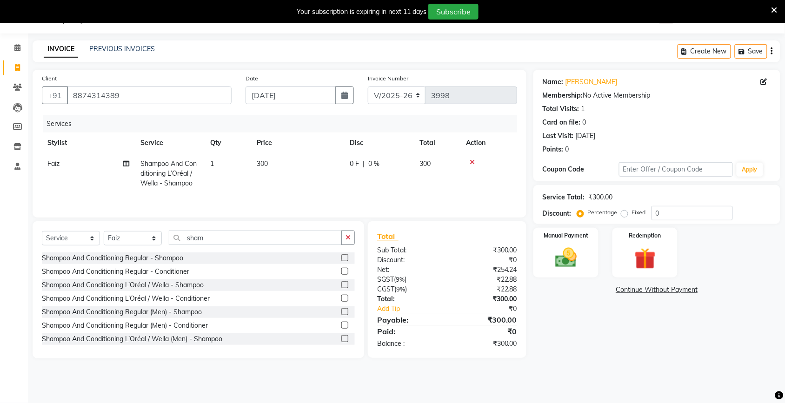
drag, startPoint x: 584, startPoint y: 305, endPoint x: 567, endPoint y: 247, distance: 60.0
click at [584, 303] on div "Name: [PERSON_NAME] Membership: No Active Membership Total Visits: 1 Card on fi…" at bounding box center [660, 214] width 254 height 289
click at [566, 246] on img at bounding box center [566, 258] width 36 height 26
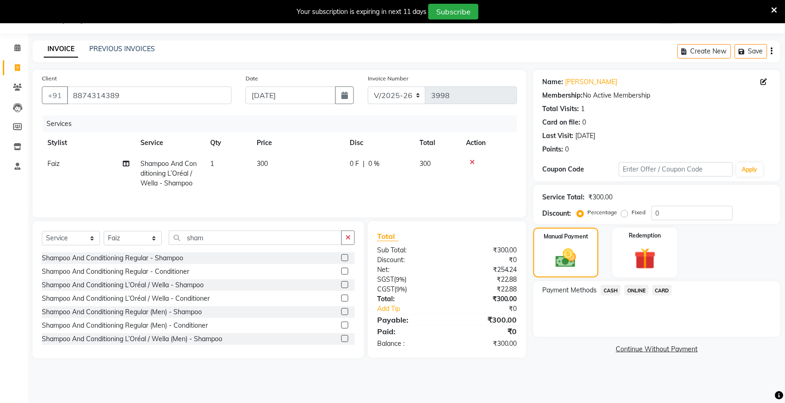
click at [607, 292] on span "CASH" at bounding box center [611, 290] width 20 height 11
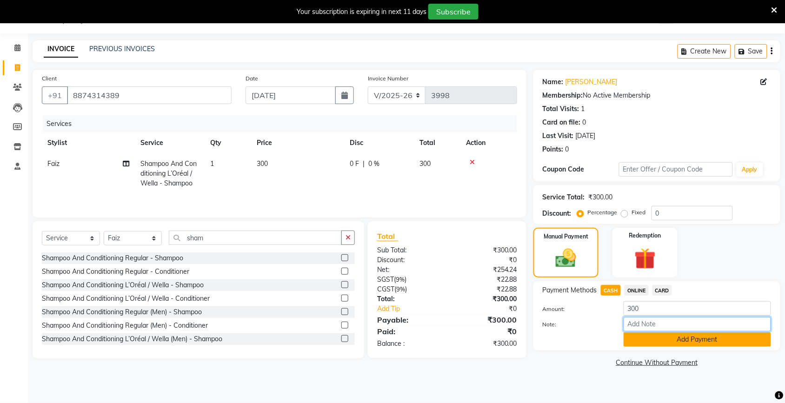
click at [631, 333] on div "Amount: 300 Note: Add Payment" at bounding box center [657, 324] width 228 height 46
click at [625, 351] on div "Name: [PERSON_NAME] Membership: No Active Membership Total Visits: 1 Card on fi…" at bounding box center [660, 220] width 254 height 300
click at [636, 343] on button "Add Payment" at bounding box center [697, 339] width 147 height 14
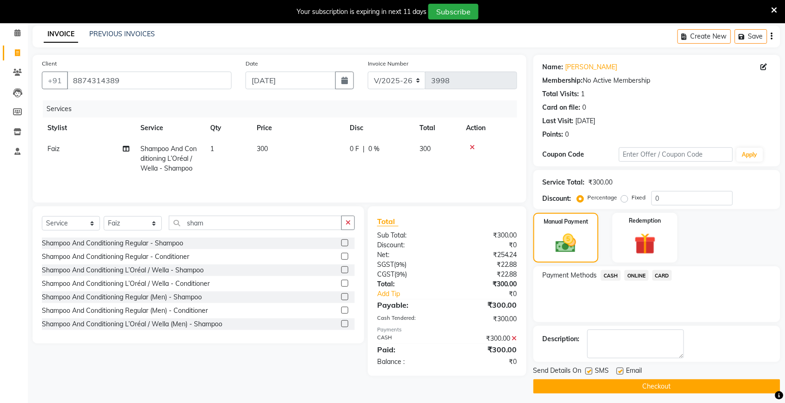
scroll to position [43, 0]
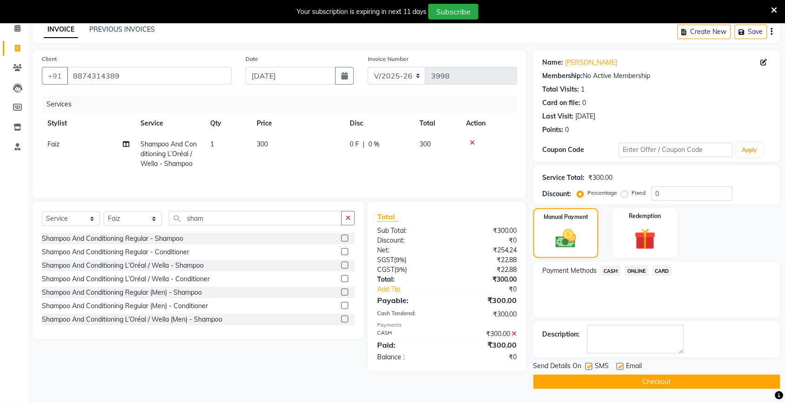
click at [644, 384] on button "Checkout" at bounding box center [656, 382] width 247 height 14
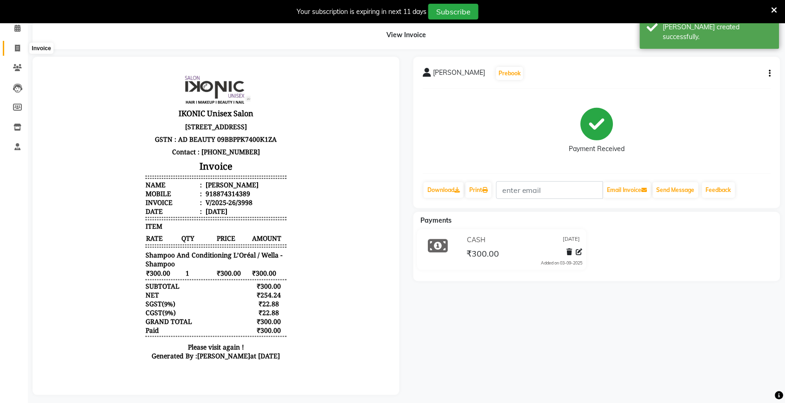
click at [17, 52] on span at bounding box center [17, 48] width 16 height 11
select select "service"
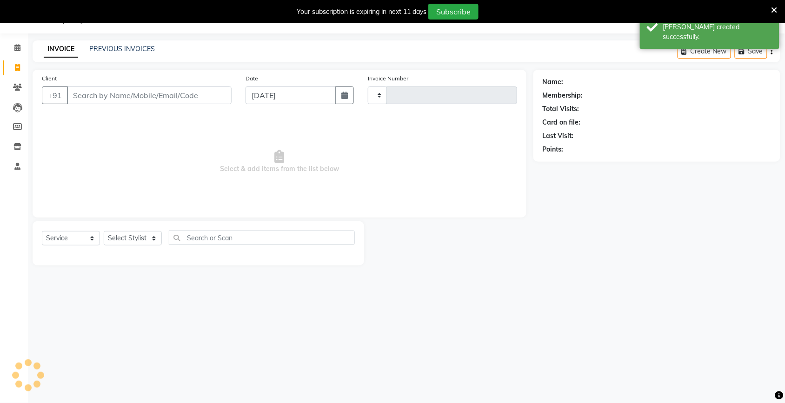
scroll to position [23, 0]
type input "3999"
select select "4931"
click at [135, 52] on link "PREVIOUS INVOICES" at bounding box center [122, 49] width 66 height 8
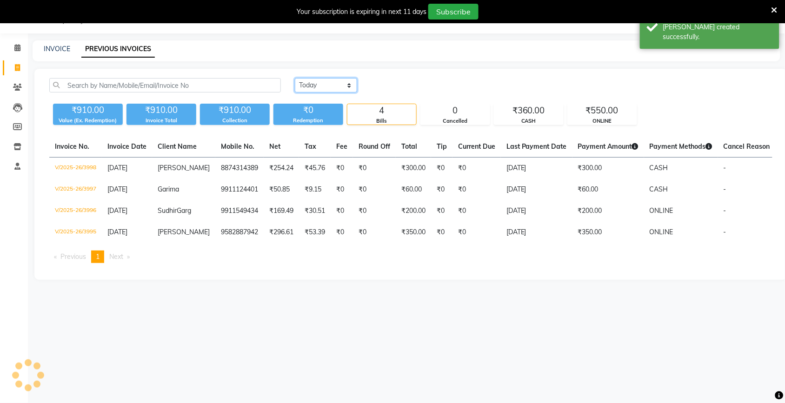
drag, startPoint x: 306, startPoint y: 85, endPoint x: 319, endPoint y: 88, distance: 13.5
click at [306, 85] on select "[DATE] [DATE] Custom Range" at bounding box center [326, 85] width 62 height 14
select select "[DATE]"
click at [295, 78] on select "[DATE] [DATE] Custom Range" at bounding box center [326, 85] width 62 height 14
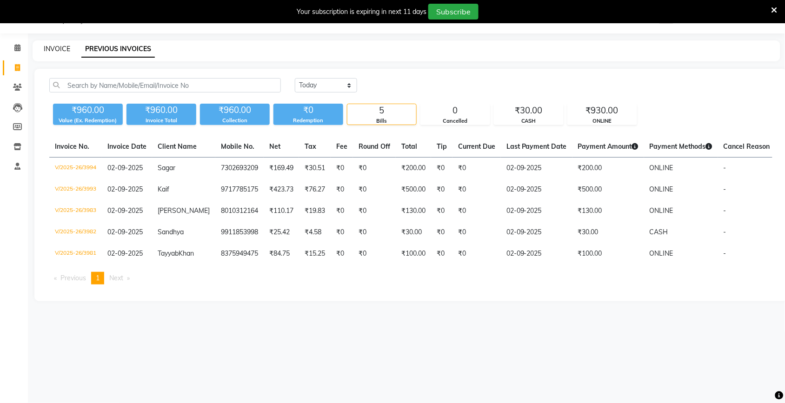
click at [50, 47] on link "INVOICE" at bounding box center [57, 49] width 27 height 8
select select "service"
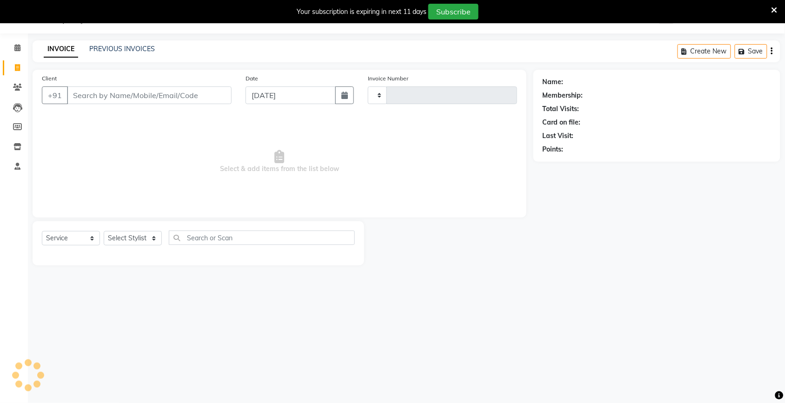
type input "3999"
select select "4931"
click at [136, 93] on input "Client" at bounding box center [149, 95] width 165 height 18
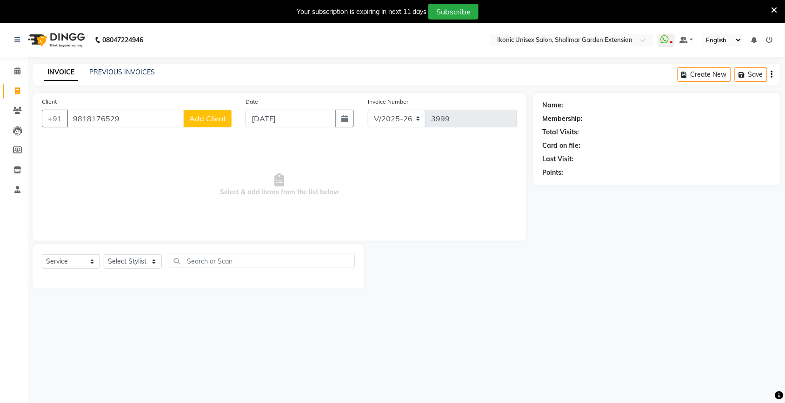
type input "9818176529"
click at [208, 123] on button "Add Client" at bounding box center [208, 119] width 48 height 18
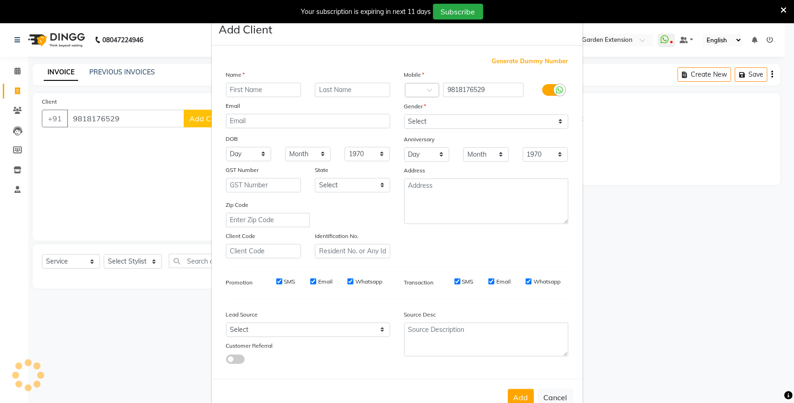
click at [285, 93] on input "text" at bounding box center [263, 90] width 75 height 14
type input "[PERSON_NAME]"
click at [437, 119] on select "Select [DEMOGRAPHIC_DATA] [DEMOGRAPHIC_DATA] Other Prefer Not To Say" at bounding box center [486, 121] width 164 height 14
select select "[DEMOGRAPHIC_DATA]"
click at [404, 114] on select "Select [DEMOGRAPHIC_DATA] [DEMOGRAPHIC_DATA] Other Prefer Not To Say" at bounding box center [486, 121] width 164 height 14
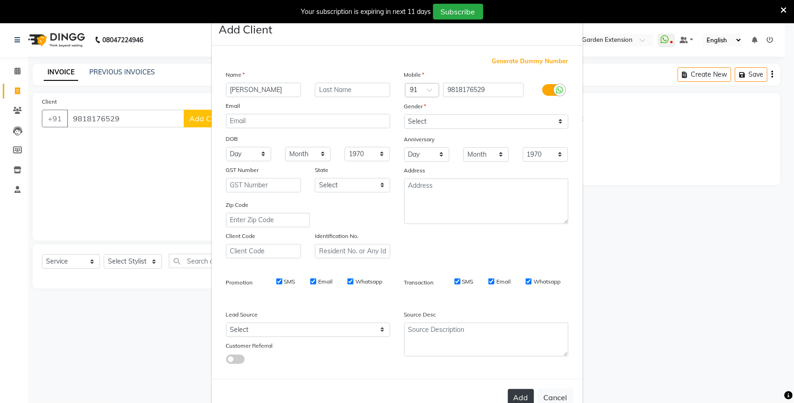
click at [520, 394] on button "Add" at bounding box center [521, 397] width 26 height 17
select select
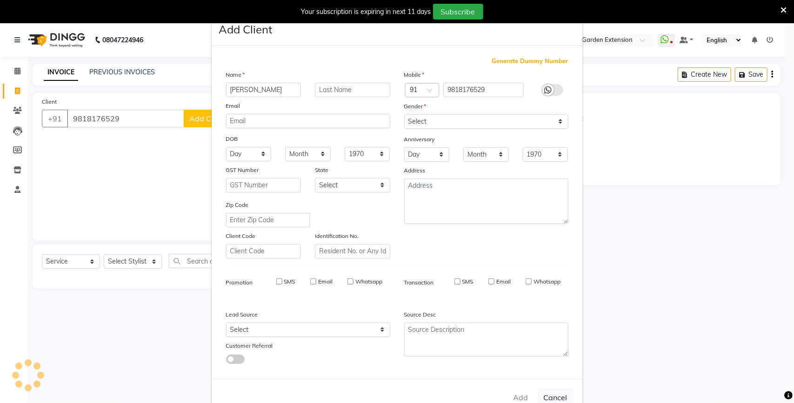
select select
checkbox input "false"
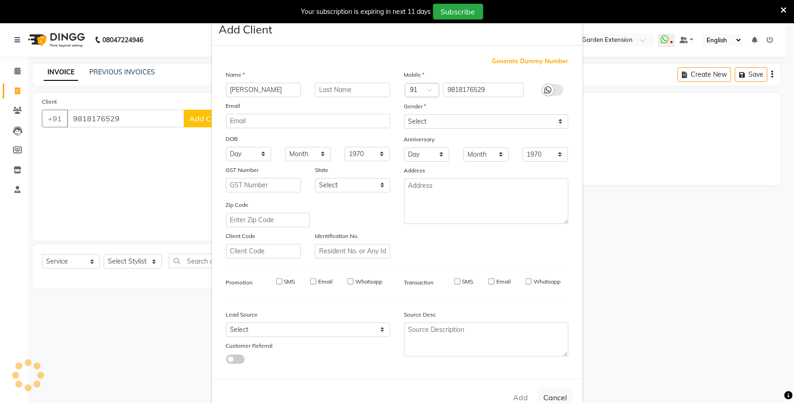
checkbox input "false"
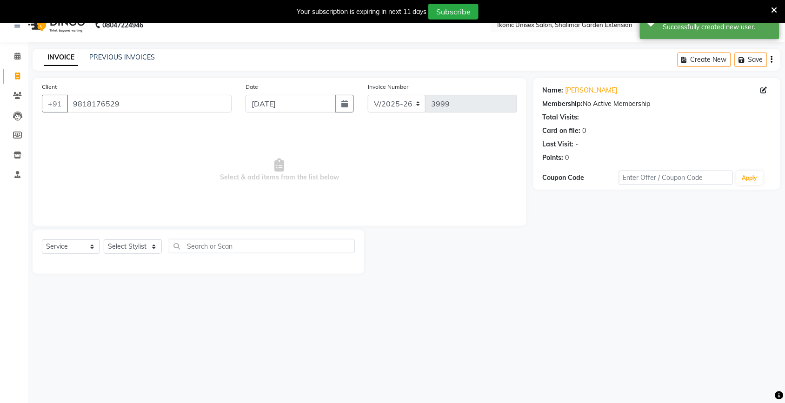
scroll to position [23, 0]
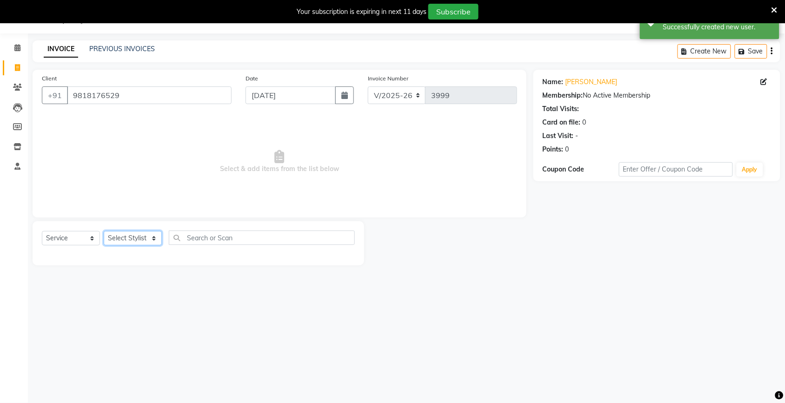
click at [146, 242] on select "Select Stylist [PERSON_NAME] [PERSON_NAME] Fiza Kajal Mahi [PERSON_NAME] [PERSO…" at bounding box center [133, 238] width 58 height 14
select select "68682"
click at [104, 231] on select "Select Stylist [PERSON_NAME] [PERSON_NAME] Fiza Kajal Mahi [PERSON_NAME] [PERSO…" at bounding box center [133, 238] width 58 height 14
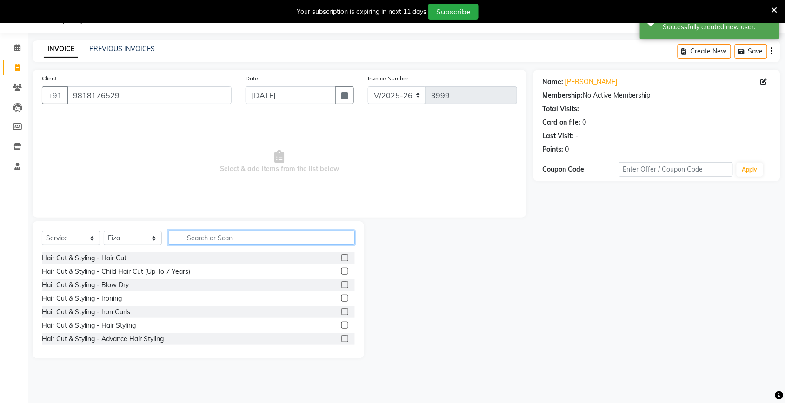
click at [201, 238] on input "text" at bounding box center [262, 238] width 186 height 14
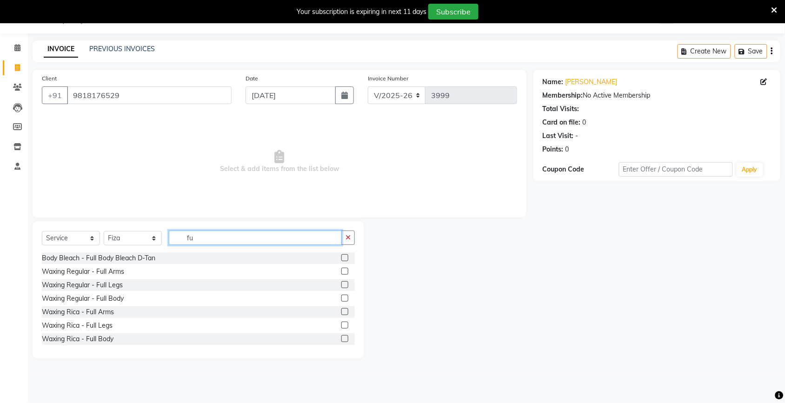
type input "fu"
click at [341, 308] on label at bounding box center [344, 311] width 7 height 7
click at [341, 309] on input "checkbox" at bounding box center [344, 312] width 6 height 6
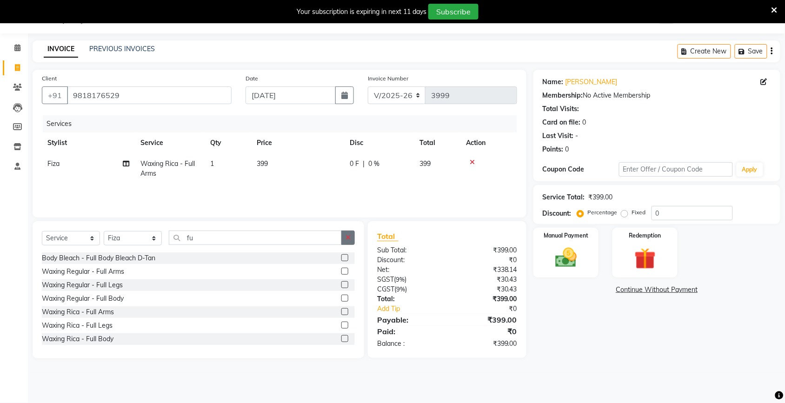
checkbox input "false"
click at [345, 231] on button "button" at bounding box center [347, 238] width 13 height 14
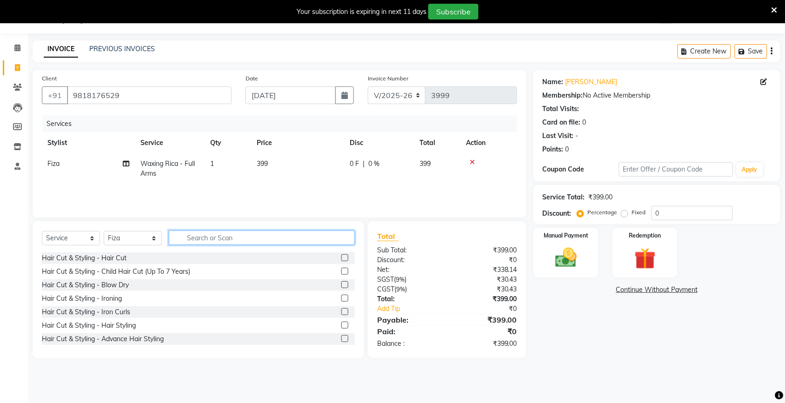
click at [298, 238] on input "text" at bounding box center [262, 238] width 186 height 14
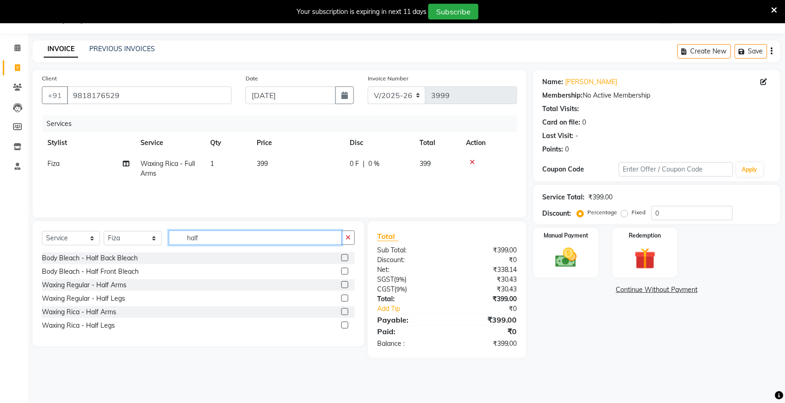
type input "half"
click at [17, 334] on div "Calendar Invoice Clients Leads Members Inventory Staff Completed InProgress Upc…" at bounding box center [63, 208] width 126 height 363
click at [18, 339] on div "Calendar Invoice Clients Leads Members Inventory Staff Completed InProgress Upc…" at bounding box center [63, 208] width 126 height 363
click at [344, 326] on label at bounding box center [344, 325] width 7 height 7
click at [344, 326] on input "checkbox" at bounding box center [344, 326] width 6 height 6
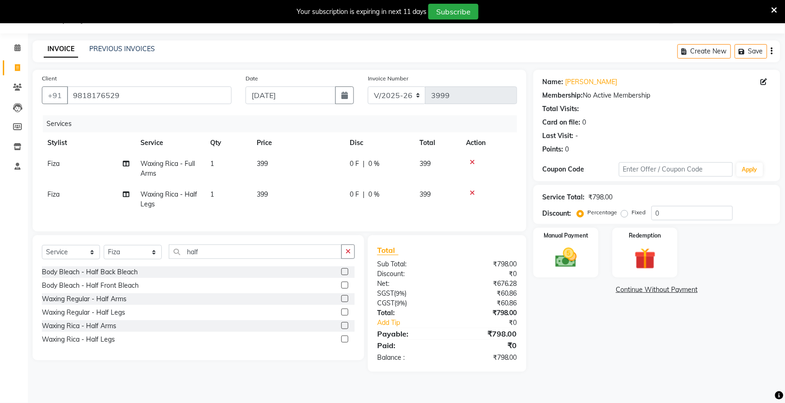
checkbox input "false"
click at [296, 189] on td "399" at bounding box center [297, 199] width 93 height 31
select select "68682"
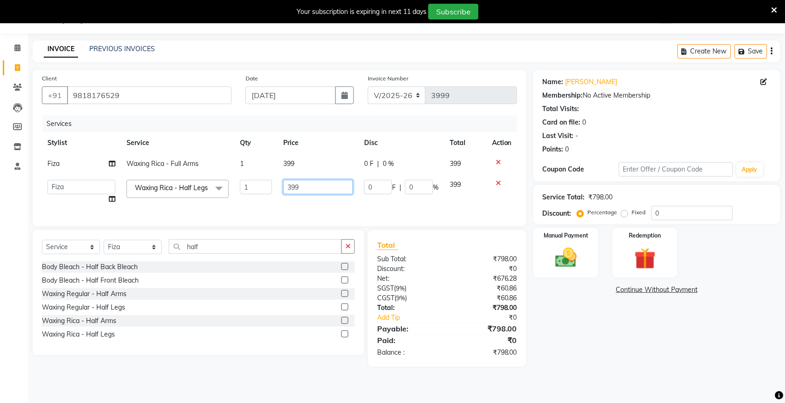
click at [312, 191] on input "399" at bounding box center [318, 187] width 70 height 14
type input "3"
type input "400"
click at [301, 170] on td "399" at bounding box center [318, 163] width 81 height 21
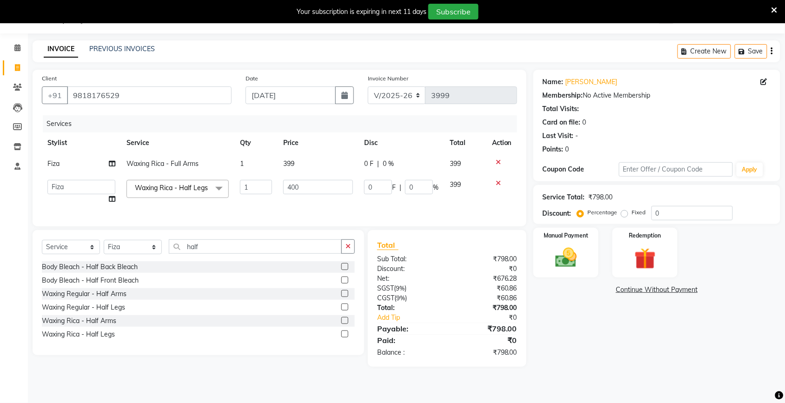
select select "68682"
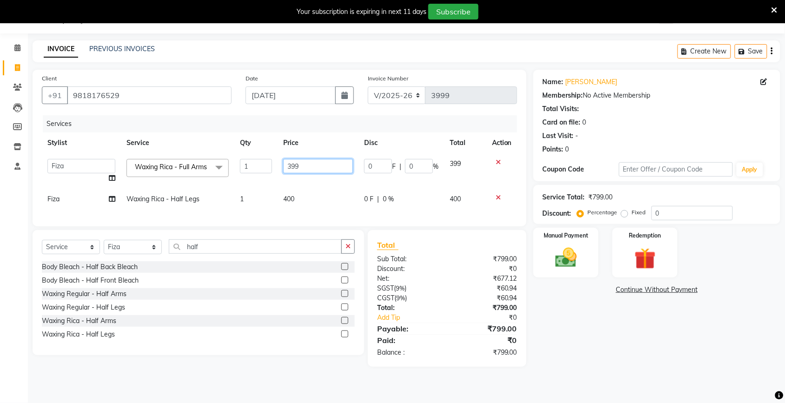
click at [303, 170] on input "399" at bounding box center [318, 166] width 70 height 14
click at [303, 169] on input "399" at bounding box center [318, 166] width 70 height 14
click at [303, 167] on input "399" at bounding box center [318, 166] width 70 height 14
type input "3"
type input "400"
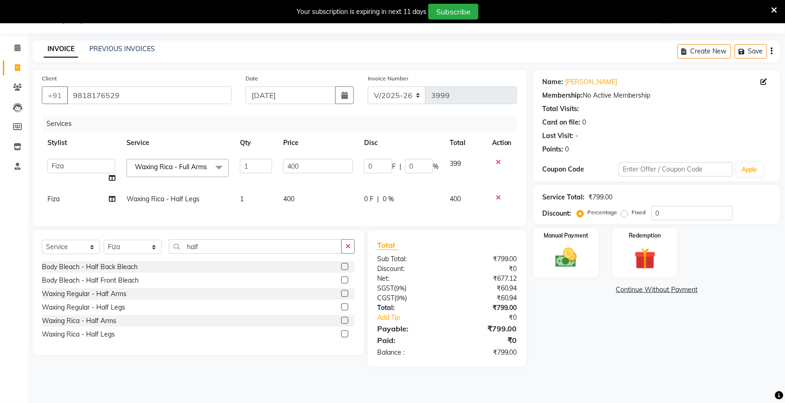
click at [607, 319] on div "Name: [PERSON_NAME] Membership: No Active Membership Total Visits: Card on file…" at bounding box center [660, 218] width 254 height 297
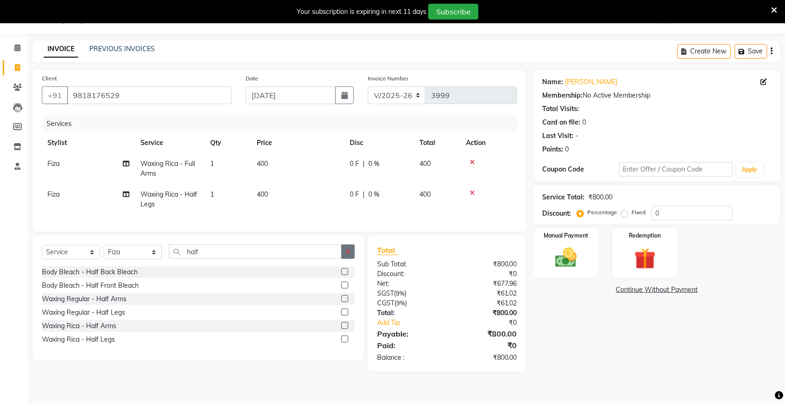
drag, startPoint x: 350, startPoint y: 263, endPoint x: 321, endPoint y: 260, distance: 28.9
click at [349, 255] on icon "button" at bounding box center [347, 251] width 5 height 7
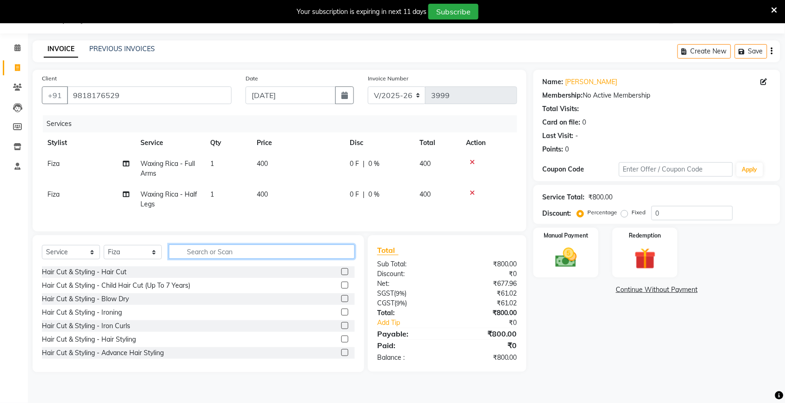
click at [320, 259] on input "text" at bounding box center [262, 252] width 186 height 14
type input "hr"
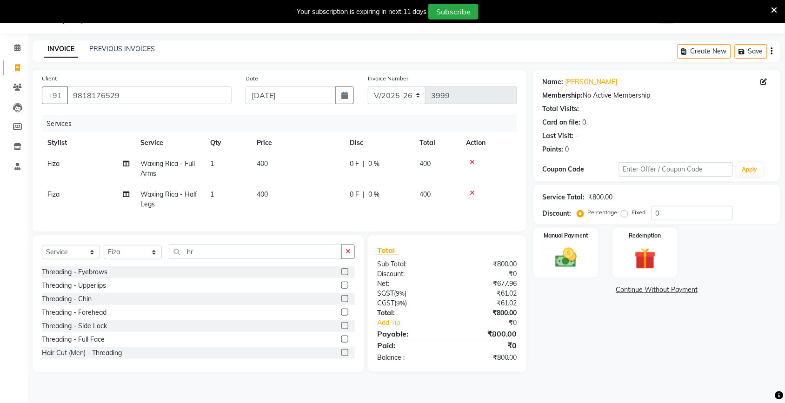
click at [341, 275] on label at bounding box center [344, 271] width 7 height 7
click at [341, 275] on input "checkbox" at bounding box center [344, 272] width 6 height 6
checkbox input "true"
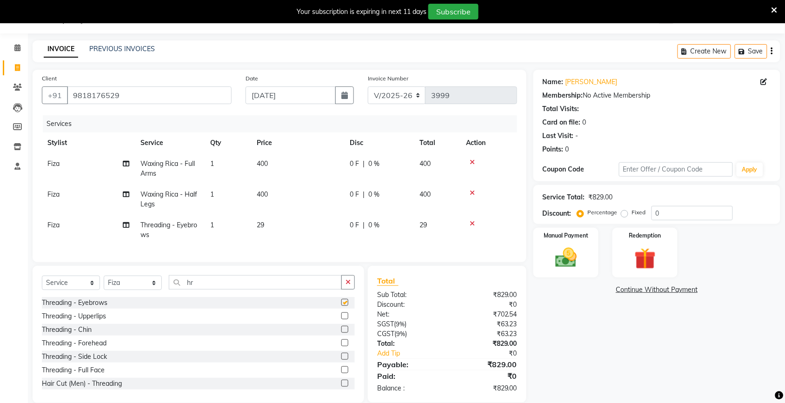
click at [303, 226] on td "29" at bounding box center [297, 230] width 93 height 31
select select "68682"
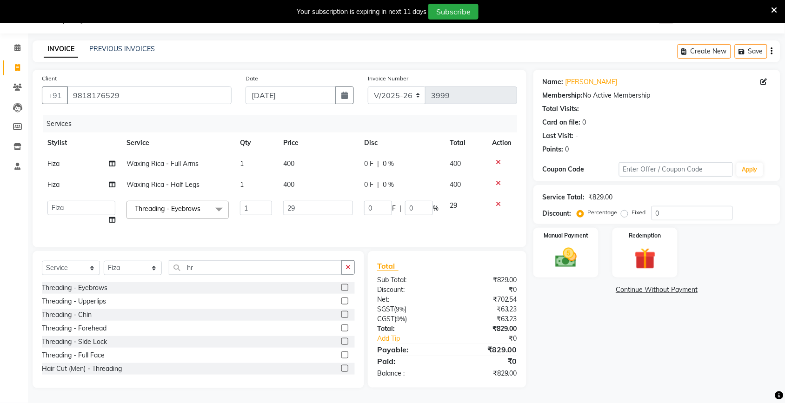
checkbox input "false"
click at [308, 226] on td "29" at bounding box center [318, 212] width 81 height 35
click at [324, 212] on input "29" at bounding box center [318, 208] width 70 height 14
type input "2"
type input "60"
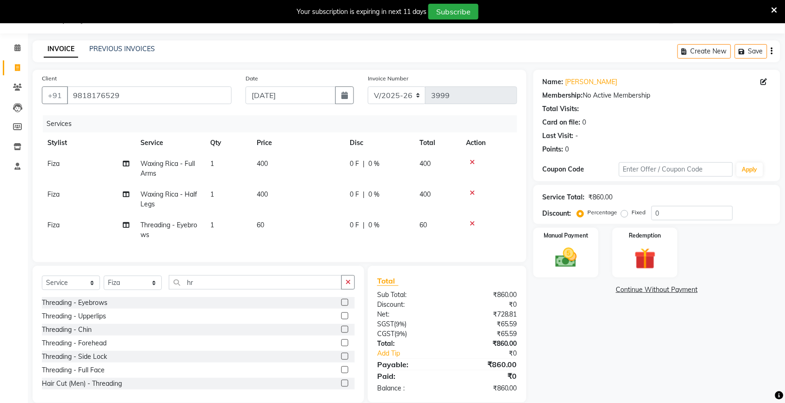
click at [625, 336] on div "Name: [PERSON_NAME] Membership: No Active Membership Total Visits: Card on file…" at bounding box center [660, 236] width 254 height 333
click at [549, 262] on img at bounding box center [566, 258] width 36 height 26
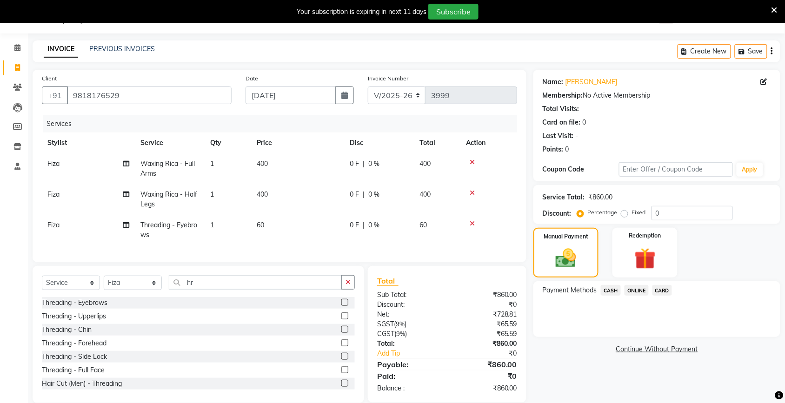
click at [613, 287] on span "CASH" at bounding box center [611, 290] width 20 height 11
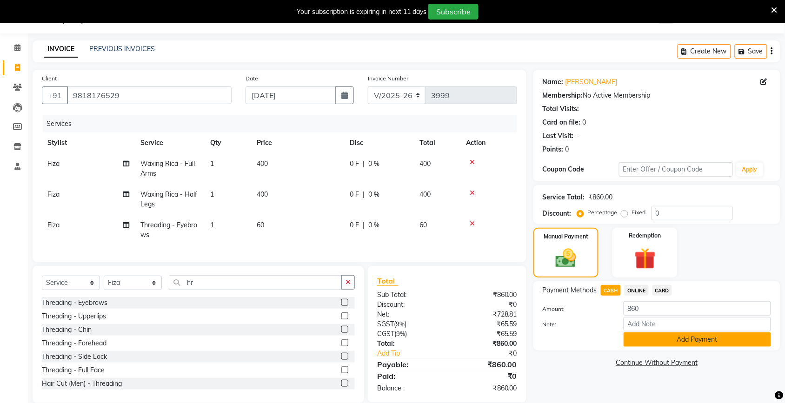
click at [648, 341] on button "Add Payment" at bounding box center [697, 339] width 147 height 14
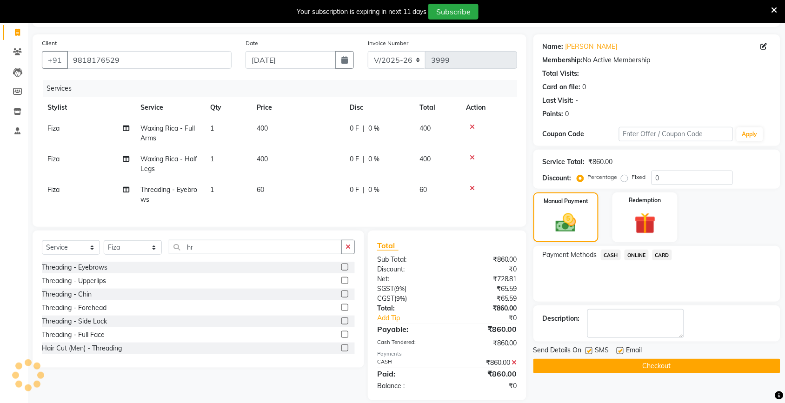
scroll to position [78, 0]
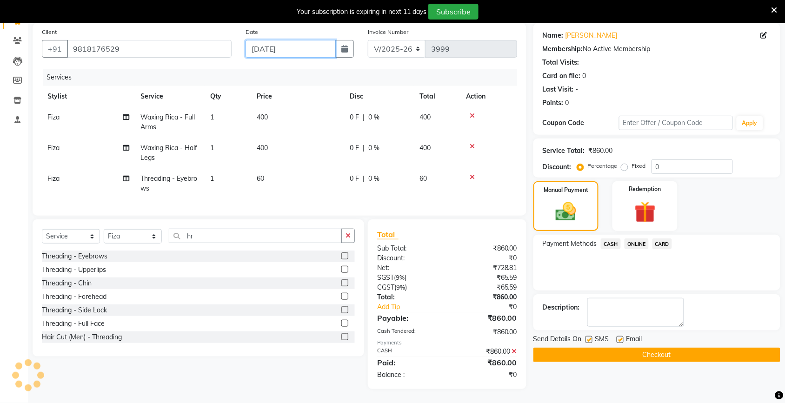
click at [291, 43] on input "[DATE]" at bounding box center [291, 49] width 90 height 18
select select "9"
select select "2025"
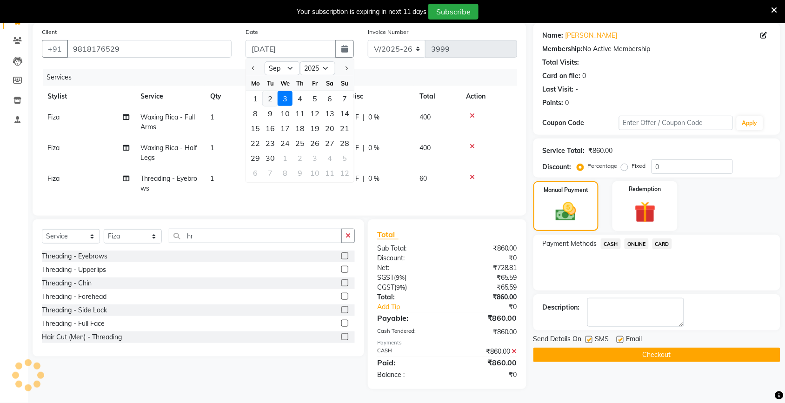
click at [270, 91] on div "2" at bounding box center [270, 98] width 15 height 15
type input "02-09-2025"
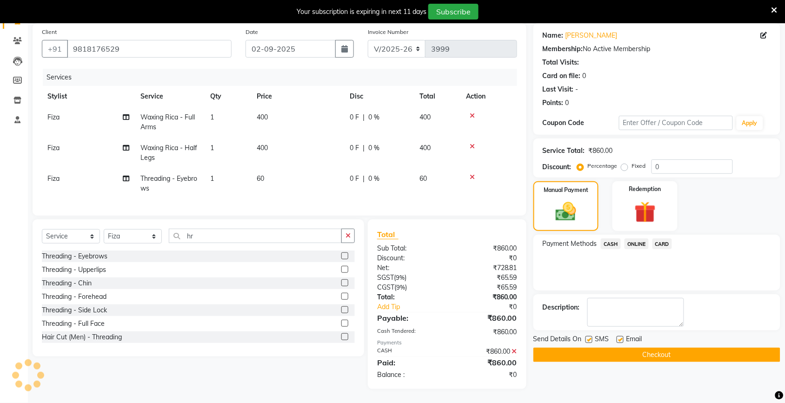
click at [628, 350] on button "Checkout" at bounding box center [656, 355] width 247 height 14
click at [605, 348] on button "Checkout" at bounding box center [656, 355] width 247 height 14
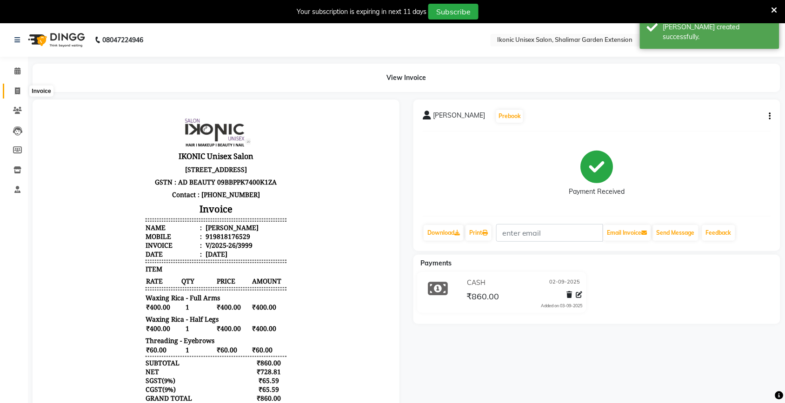
drag, startPoint x: 14, startPoint y: 89, endPoint x: 29, endPoint y: 90, distance: 14.4
click at [15, 88] on icon at bounding box center [17, 90] width 5 height 7
select select "service"
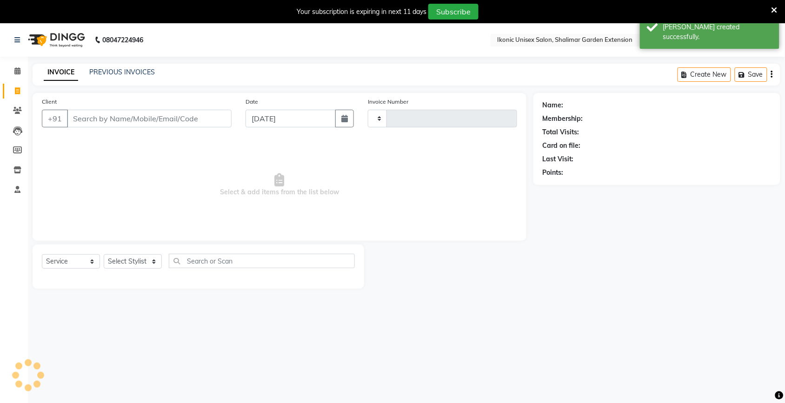
scroll to position [23, 0]
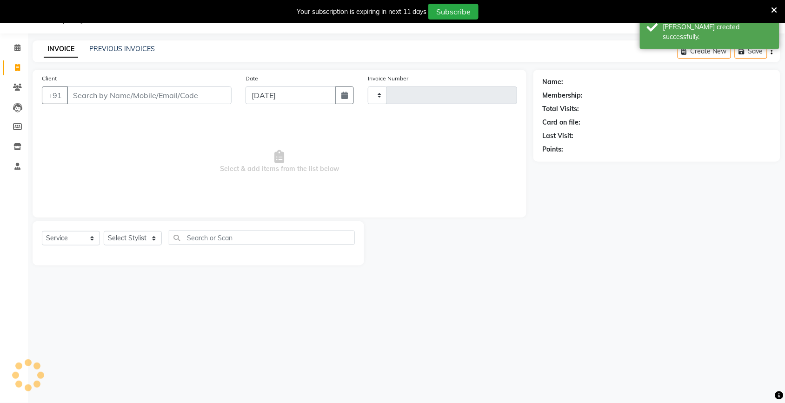
click at [105, 92] on input "Client" at bounding box center [149, 95] width 165 height 18
type input "4000"
select select "4931"
click at [108, 47] on link "PREVIOUS INVOICES" at bounding box center [122, 49] width 66 height 8
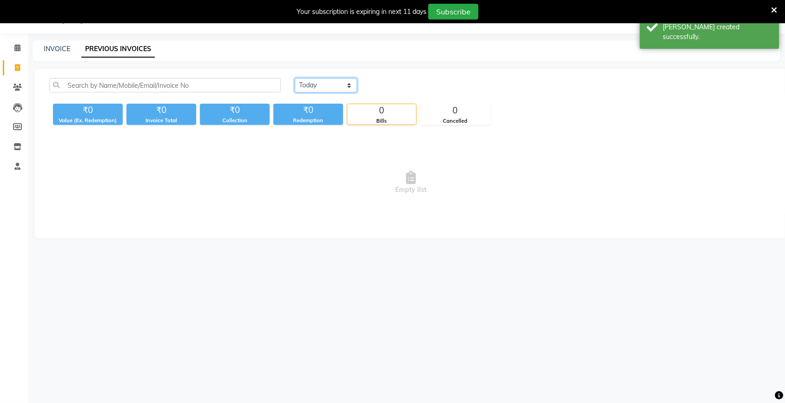
click at [339, 84] on select "[DATE] [DATE] Custom Range" at bounding box center [326, 85] width 62 height 14
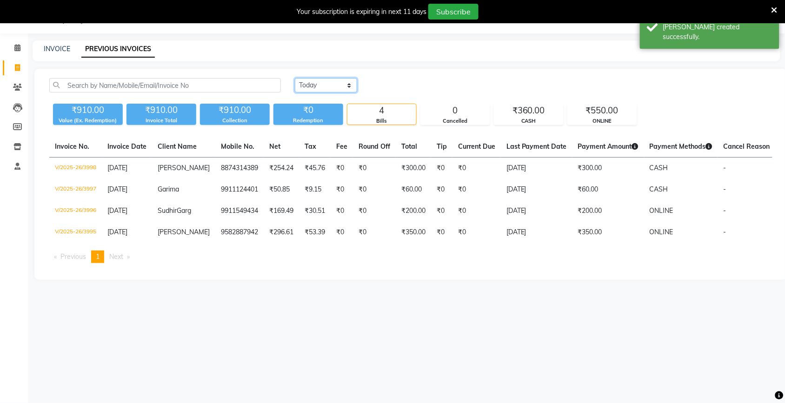
click at [295, 78] on select "[DATE] [DATE] Custom Range" at bounding box center [326, 85] width 62 height 14
click at [332, 91] on select "[DATE] [DATE] Custom Range" at bounding box center [326, 85] width 62 height 14
select select "[DATE]"
click at [295, 78] on select "[DATE] [DATE] Custom Range" at bounding box center [326, 85] width 62 height 14
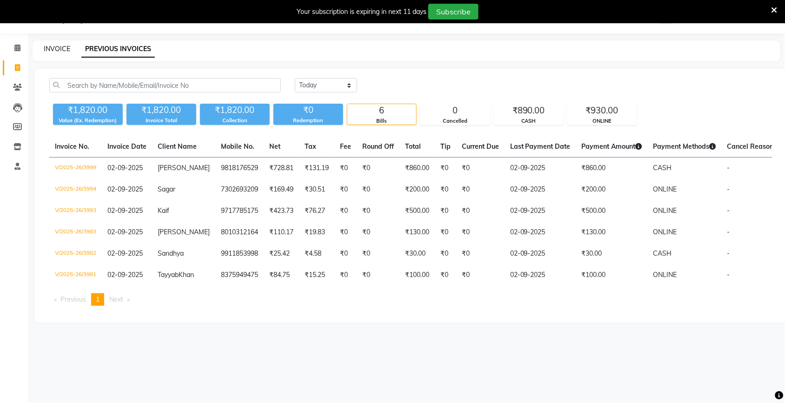
click at [52, 45] on link "INVOICE" at bounding box center [57, 49] width 27 height 8
select select "service"
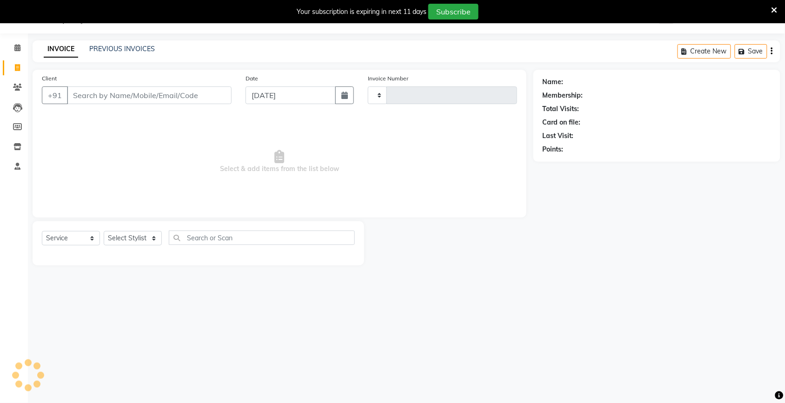
click at [71, 99] on input "Client" at bounding box center [149, 95] width 165 height 18
type input "4000"
select select "4931"
click at [123, 100] on input "Client" at bounding box center [149, 95] width 165 height 18
type input "9555199904"
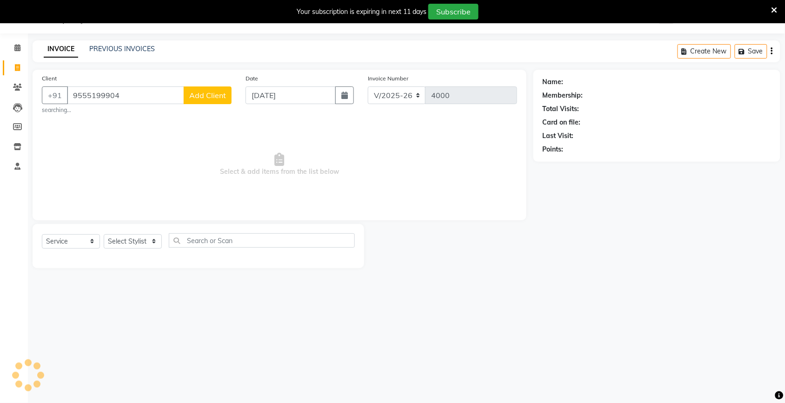
click at [586, 317] on div "08047224946 Select Location × Ikonic Unisex Salon, Shalimar Garden Extension Wh…" at bounding box center [392, 201] width 785 height 403
click at [191, 87] on button "Add Client" at bounding box center [208, 95] width 48 height 18
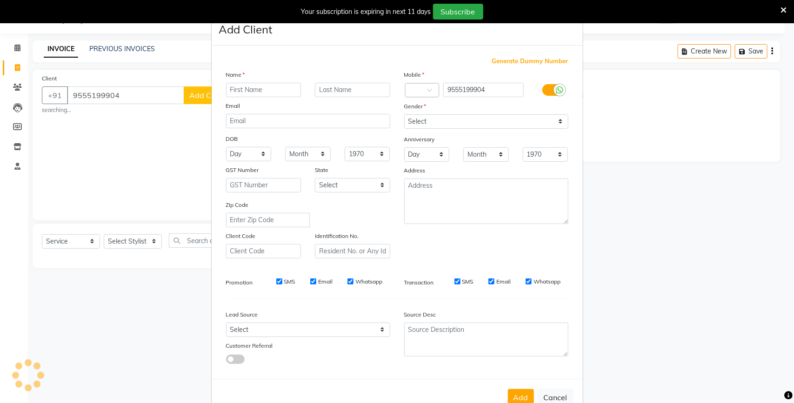
click at [257, 88] on input "text" at bounding box center [263, 90] width 75 height 14
type input "Aditya"
click at [353, 92] on input "text" at bounding box center [352, 90] width 75 height 14
type input "[PERSON_NAME]"
click at [519, 389] on button "Add" at bounding box center [521, 397] width 26 height 17
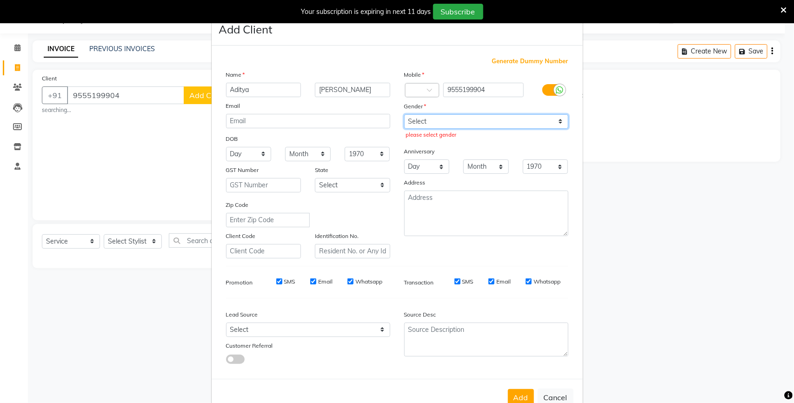
click at [436, 123] on select "Select [DEMOGRAPHIC_DATA] [DEMOGRAPHIC_DATA] Other Prefer Not To Say" at bounding box center [486, 121] width 164 height 14
click at [404, 114] on select "Select [DEMOGRAPHIC_DATA] [DEMOGRAPHIC_DATA] Other Prefer Not To Say" at bounding box center [486, 121] width 164 height 14
click at [421, 131] on div "please select gender" at bounding box center [486, 135] width 160 height 8
click at [421, 134] on div "please select gender" at bounding box center [486, 135] width 160 height 8
click at [421, 126] on select "Select [DEMOGRAPHIC_DATA] [DEMOGRAPHIC_DATA] Other Prefer Not To Say" at bounding box center [486, 121] width 164 height 14
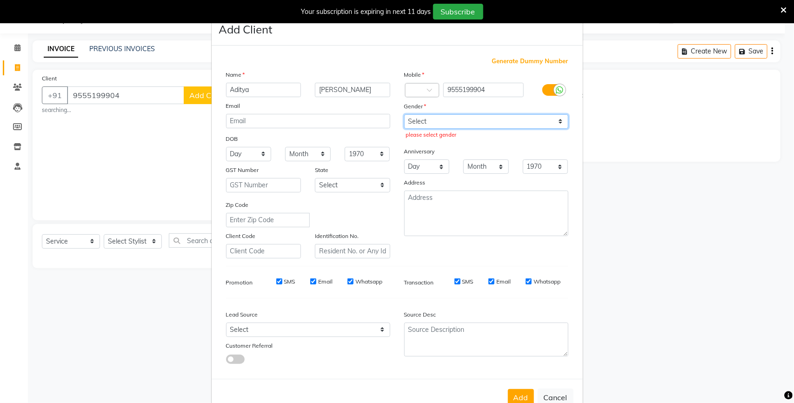
select select "[DEMOGRAPHIC_DATA]"
click at [404, 114] on select "Select [DEMOGRAPHIC_DATA] [DEMOGRAPHIC_DATA] Other Prefer Not To Say" at bounding box center [486, 121] width 164 height 14
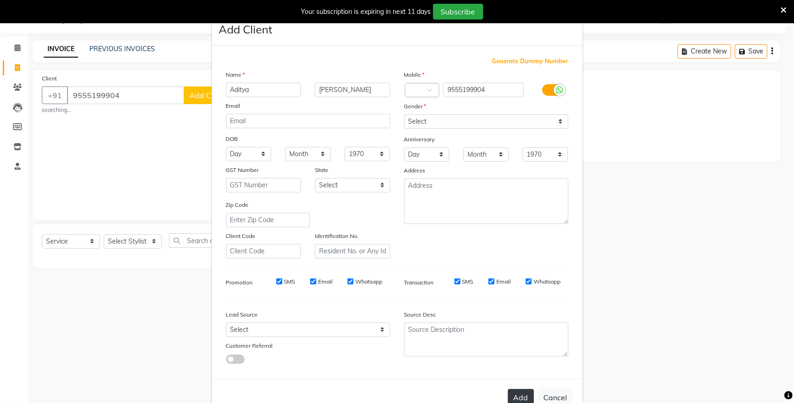
click at [518, 394] on button "Add" at bounding box center [521, 397] width 26 height 17
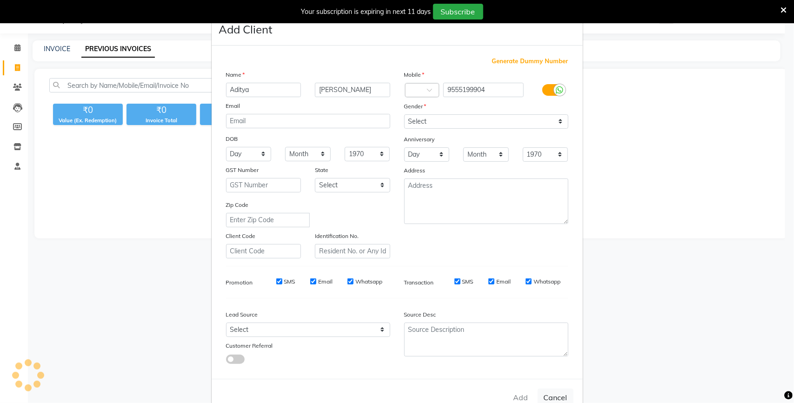
click at [462, 61] on div "Generate Dummy Number" at bounding box center [397, 61] width 342 height 9
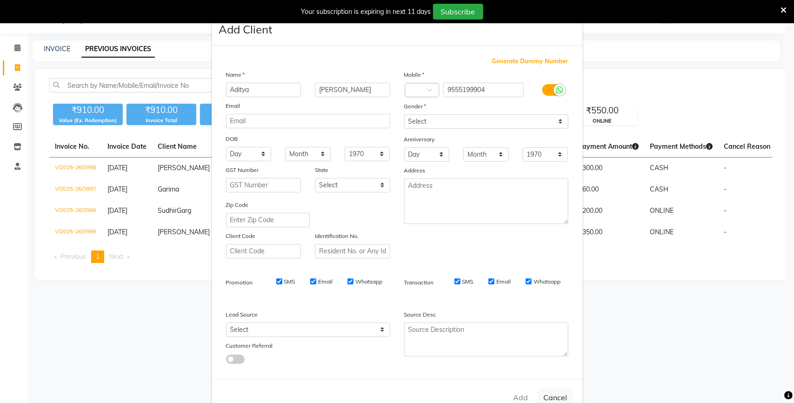
select select "service"
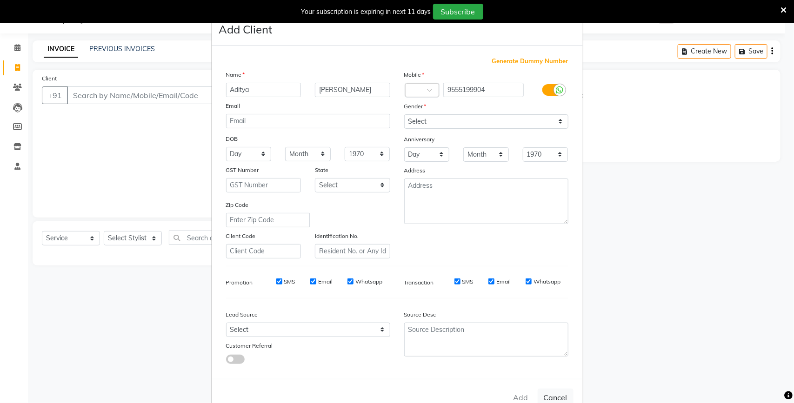
type input "4000"
select select "4931"
click at [560, 394] on button "Cancel" at bounding box center [556, 398] width 36 height 18
select select
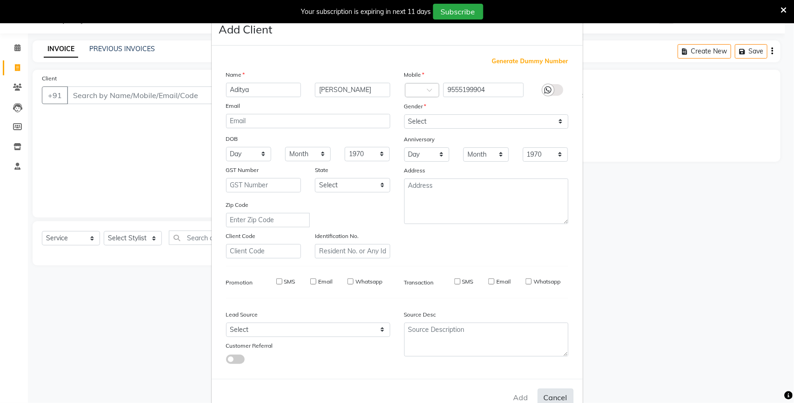
select select
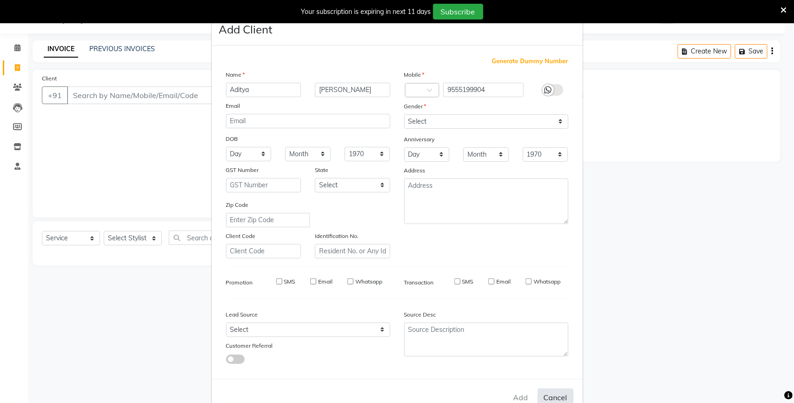
checkbox input "false"
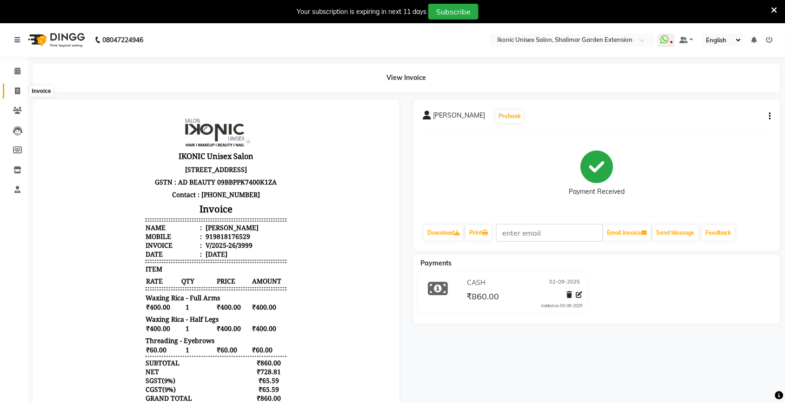
click at [21, 91] on span at bounding box center [17, 91] width 16 height 11
select select "service"
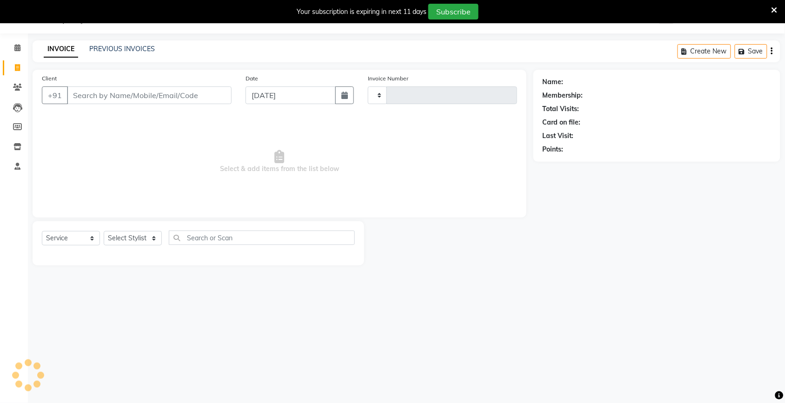
type input "4000"
select select "4931"
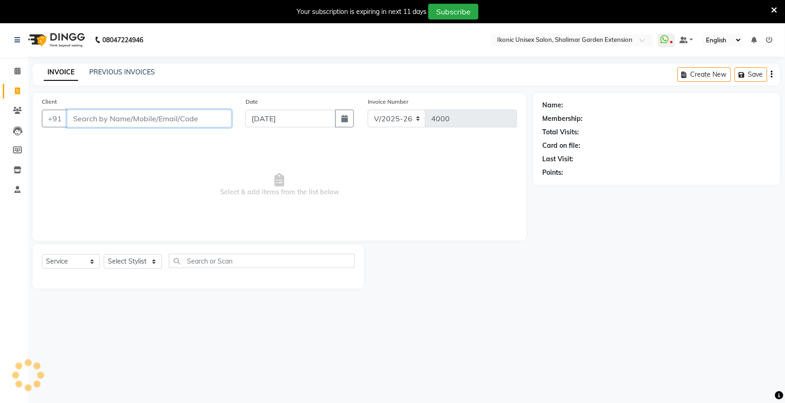
click at [116, 115] on input "Client" at bounding box center [149, 119] width 165 height 18
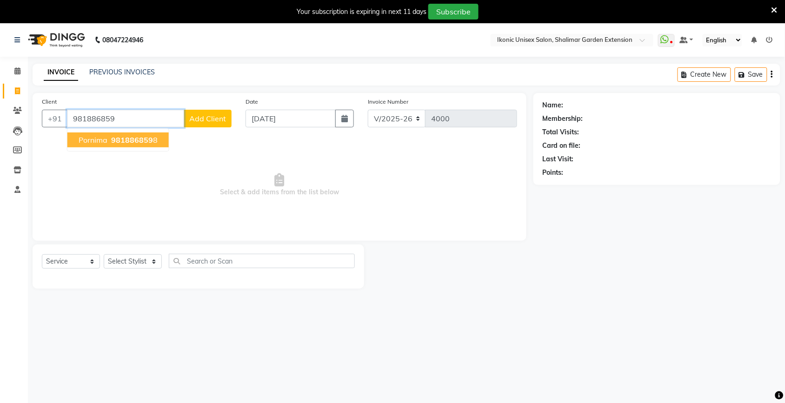
click at [95, 142] on span "Pornima" at bounding box center [93, 139] width 29 height 9
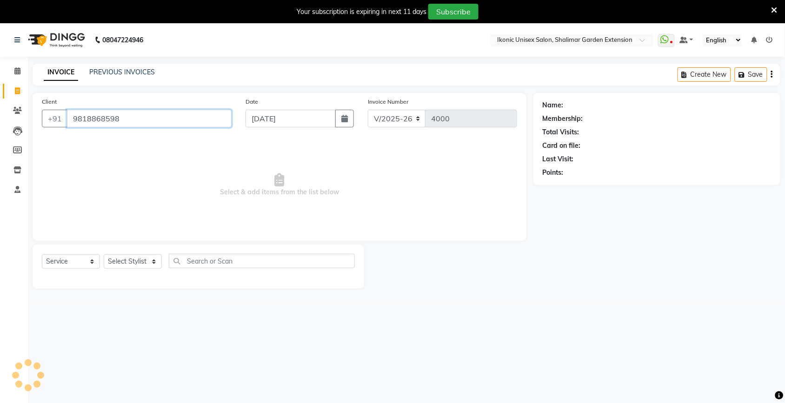
type input "9818868598"
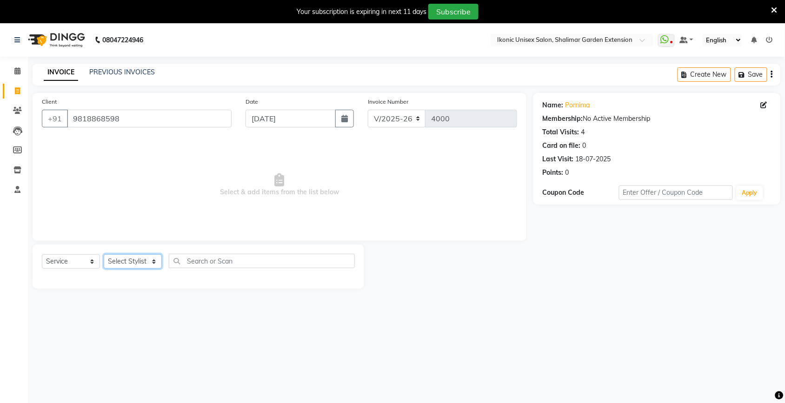
click at [125, 261] on select "Select Stylist [PERSON_NAME] [PERSON_NAME] Fiza Kajal Mahi [PERSON_NAME] [PERSO…" at bounding box center [133, 261] width 58 height 14
select select "30788"
click at [104, 254] on select "Select Stylist [PERSON_NAME] [PERSON_NAME] Fiza Kajal Mahi [PERSON_NAME] [PERSO…" at bounding box center [133, 261] width 58 height 14
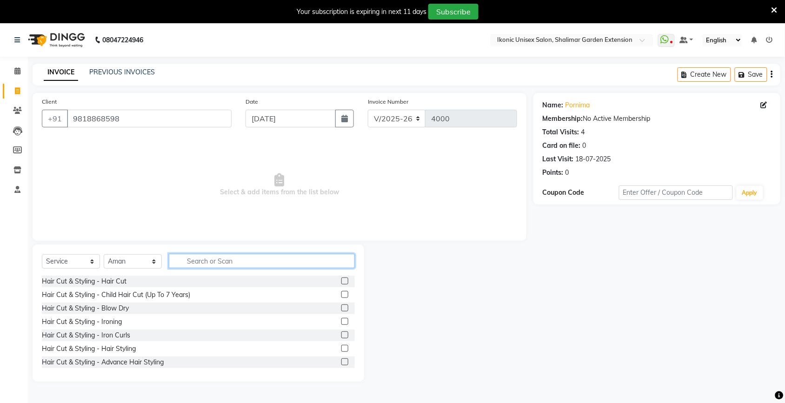
click at [239, 260] on input "text" at bounding box center [262, 261] width 186 height 14
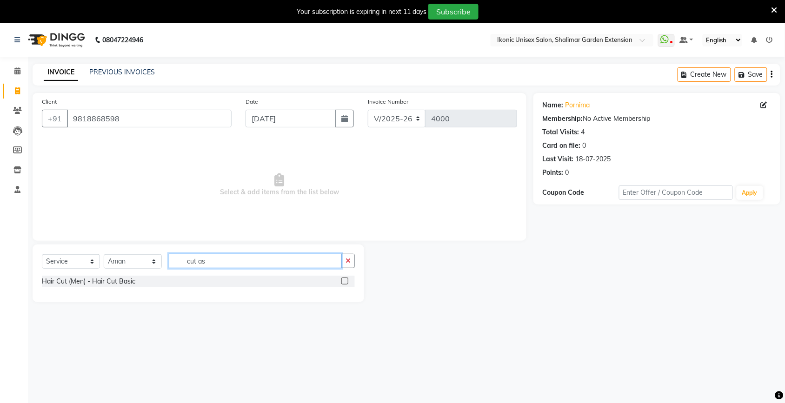
type input "cut as"
click at [347, 282] on label at bounding box center [344, 281] width 7 height 7
click at [347, 282] on input "checkbox" at bounding box center [344, 282] width 6 height 6
checkbox input "true"
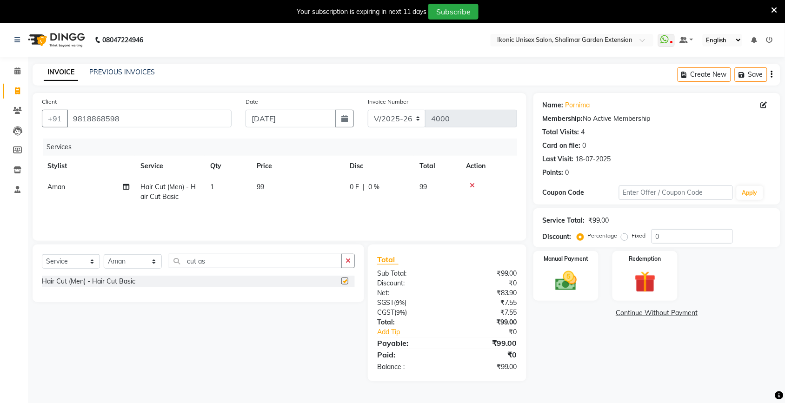
click at [312, 194] on td "99" at bounding box center [297, 192] width 93 height 31
select select "30788"
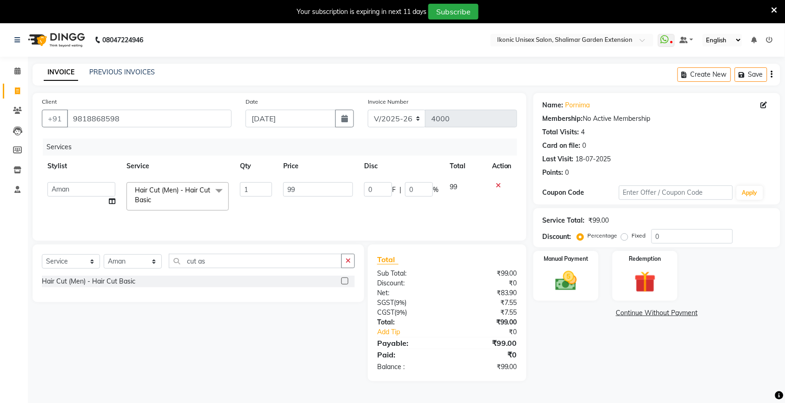
checkbox input "false"
click at [312, 193] on input "99" at bounding box center [318, 189] width 70 height 14
type input "9"
type input "100"
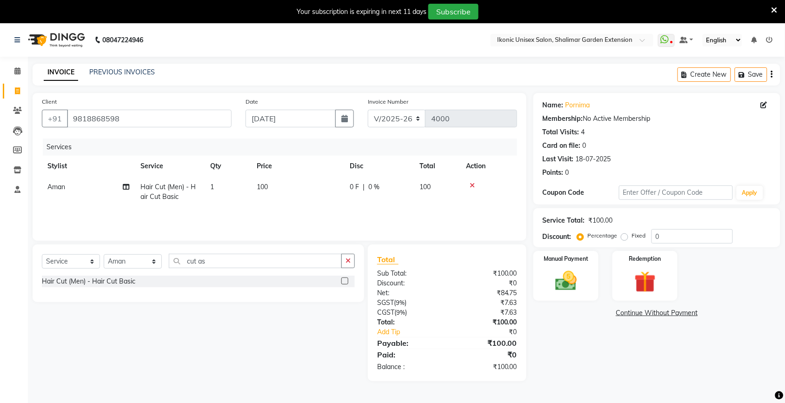
drag, startPoint x: 582, startPoint y: 342, endPoint x: 556, endPoint y: 324, distance: 32.1
click at [585, 342] on div "Name: Pornima Membership: No Active Membership Total Visits: 4 Card on file: 0 …" at bounding box center [660, 237] width 254 height 288
click at [578, 290] on img at bounding box center [566, 281] width 36 height 26
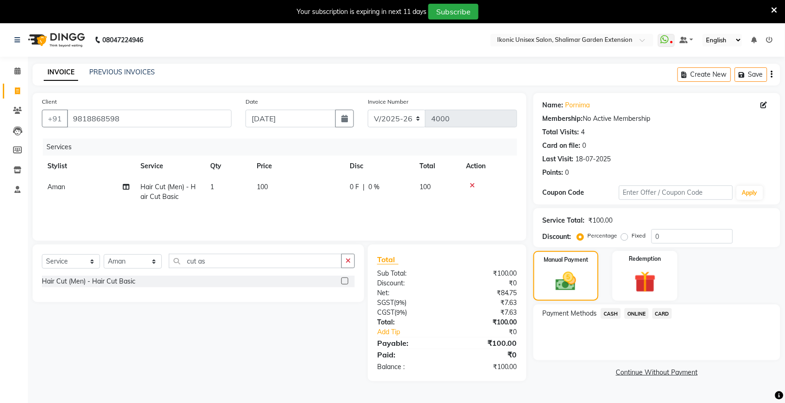
click at [614, 313] on span "CASH" at bounding box center [611, 313] width 20 height 11
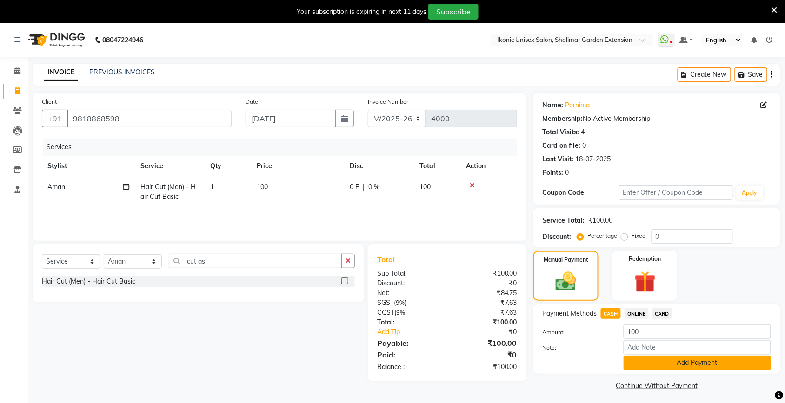
click at [628, 359] on button "Add Payment" at bounding box center [697, 363] width 147 height 14
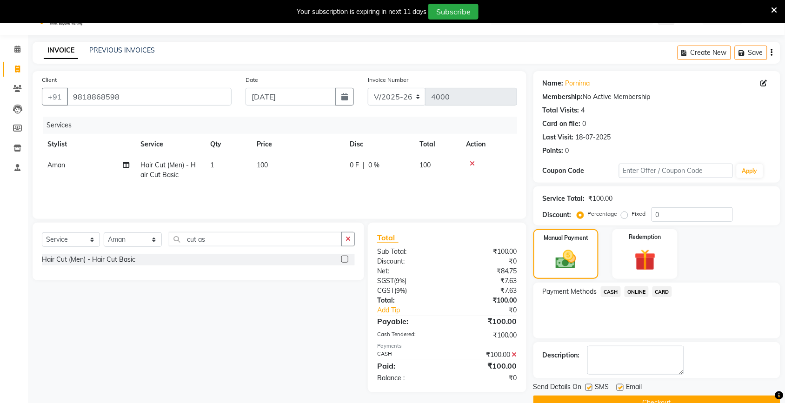
scroll to position [43, 0]
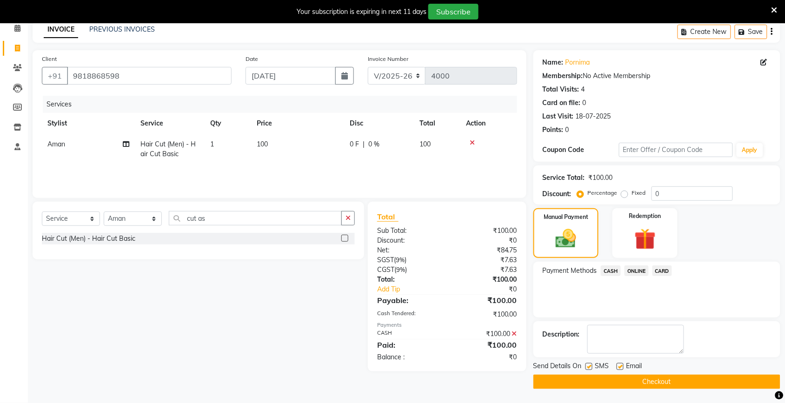
click at [645, 390] on main "INVOICE PREVIOUS INVOICES Create New Save Client [PHONE_NUMBER] Date [DATE] Inv…" at bounding box center [406, 212] width 757 height 382
click at [649, 382] on button "Checkout" at bounding box center [656, 382] width 247 height 14
